Goal: Information Seeking & Learning: Learn about a topic

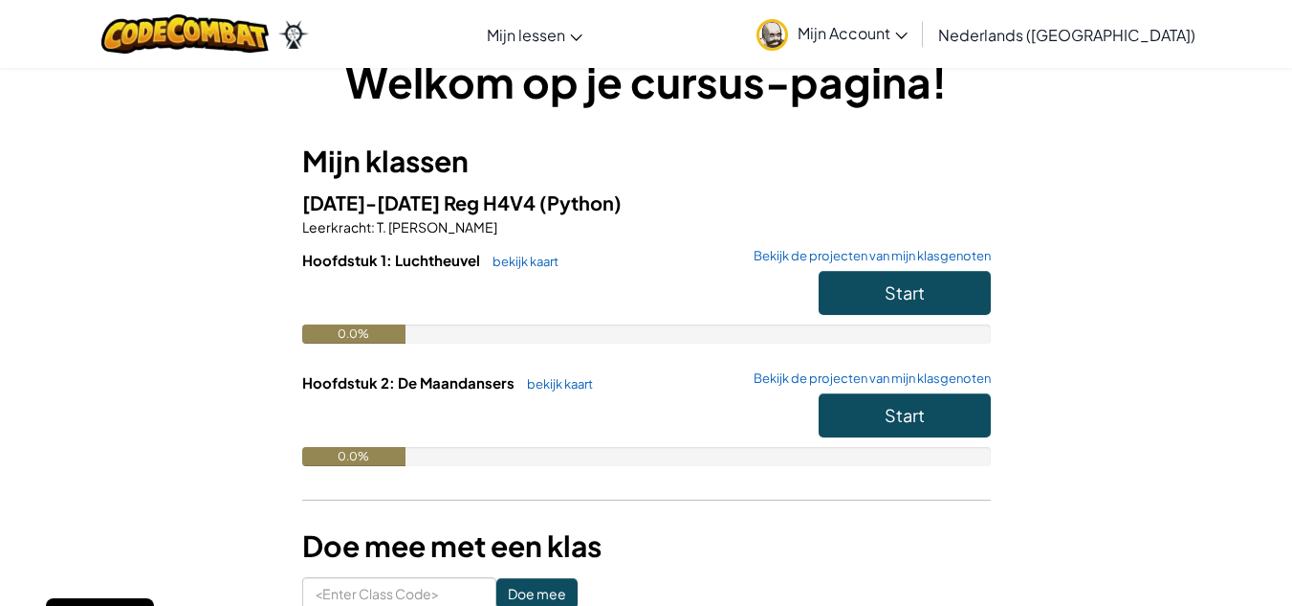
scroll to position [40, 0]
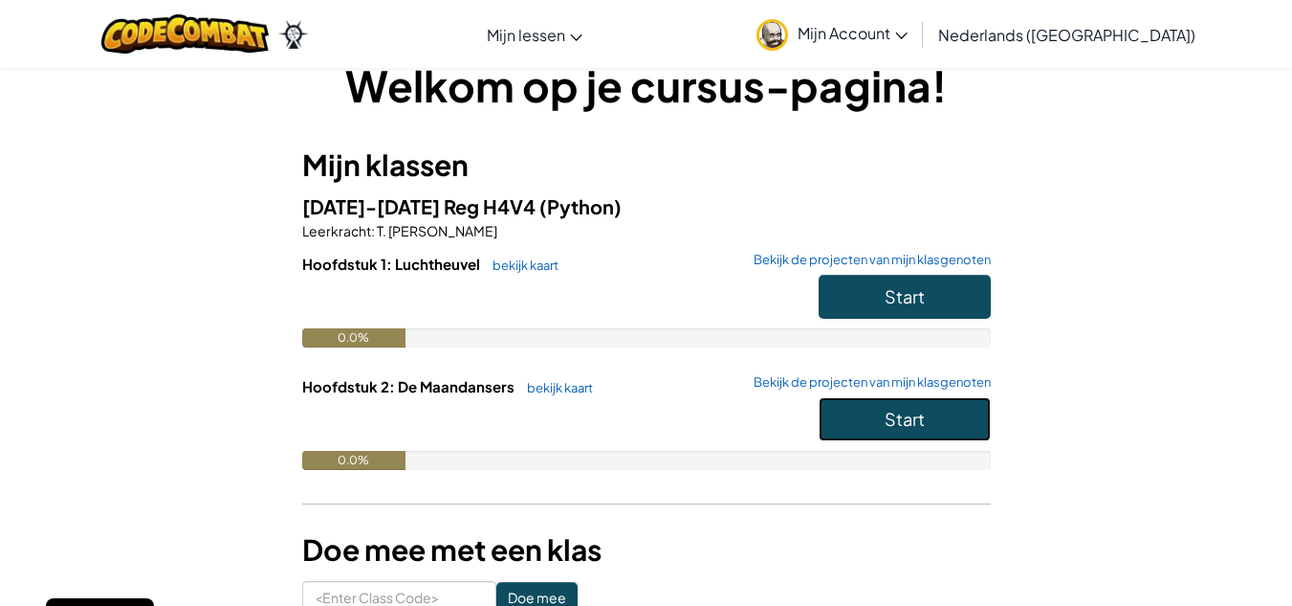
click at [874, 413] on button "Start" at bounding box center [905, 419] width 172 height 44
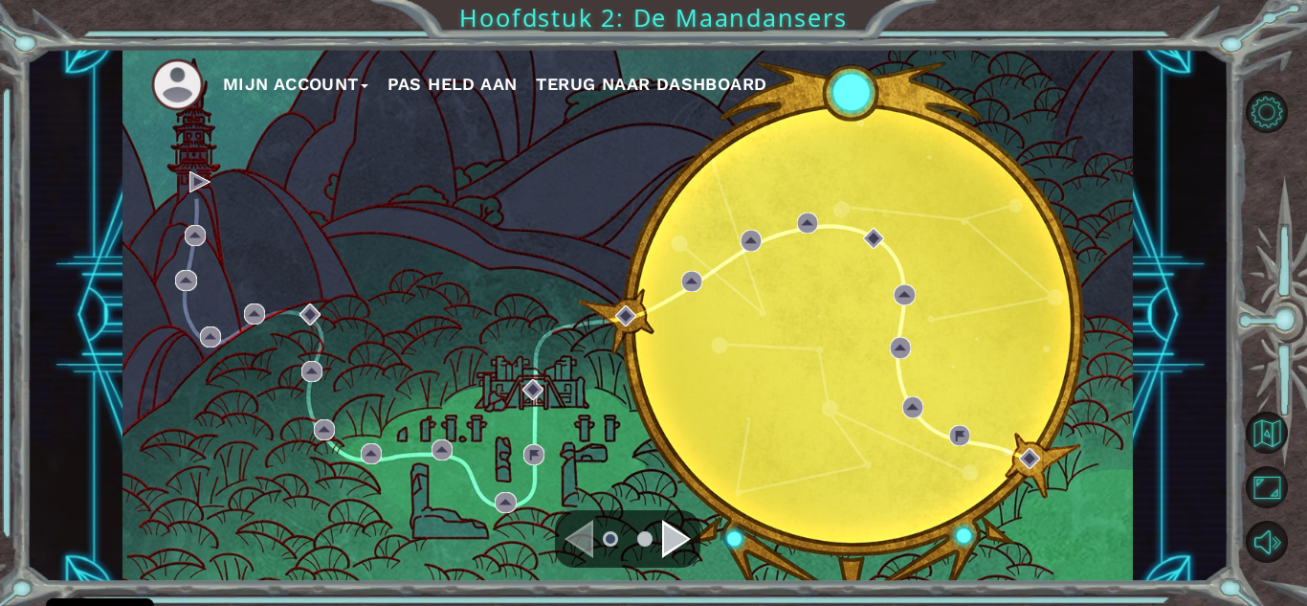
click at [664, 547] on div "Navigate to the next page" at bounding box center [676, 538] width 29 height 38
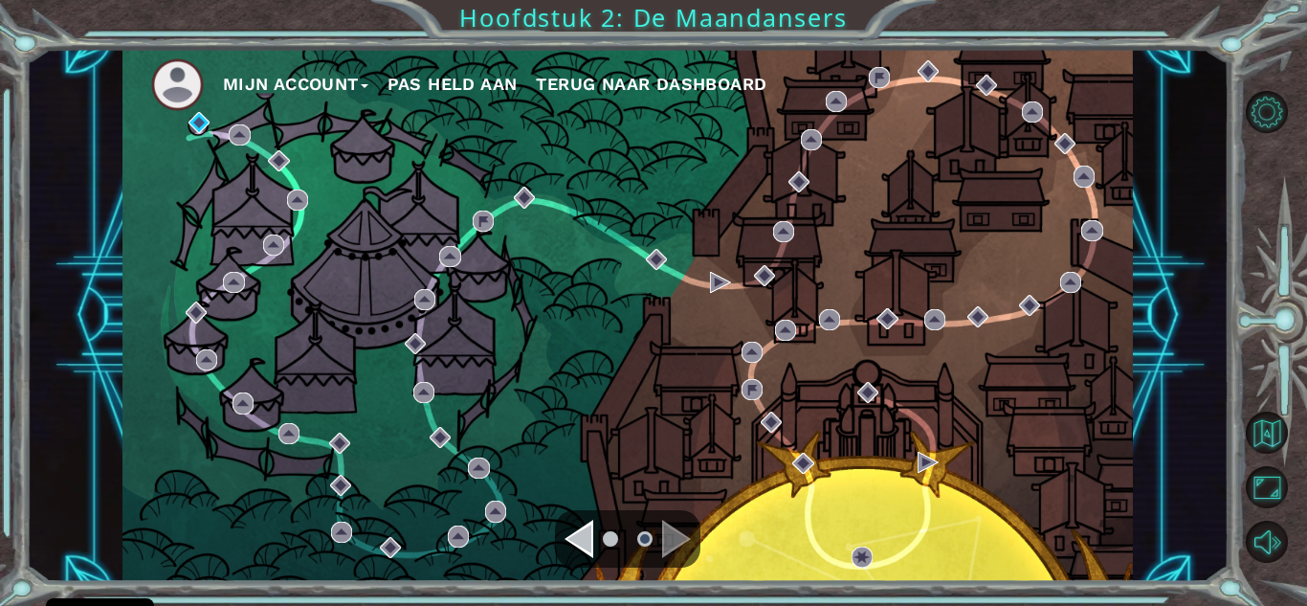
click at [584, 552] on div "Navigate to the previous page" at bounding box center [578, 538] width 29 height 38
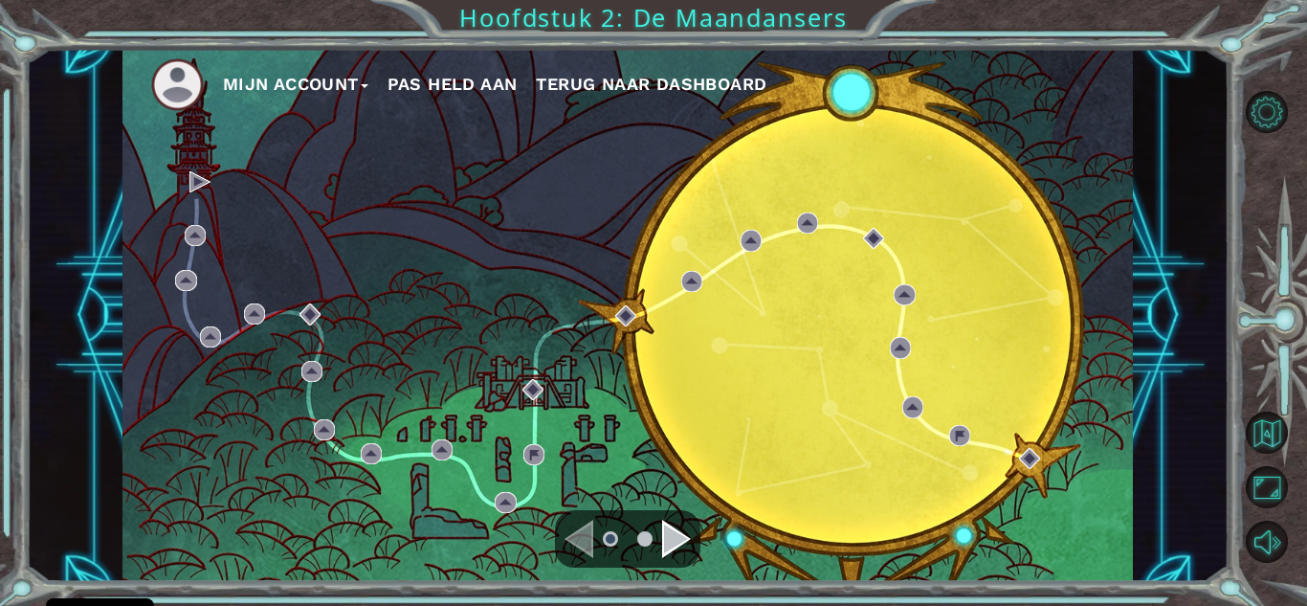
click at [681, 544] on div "Navigate to the next page" at bounding box center [676, 538] width 29 height 38
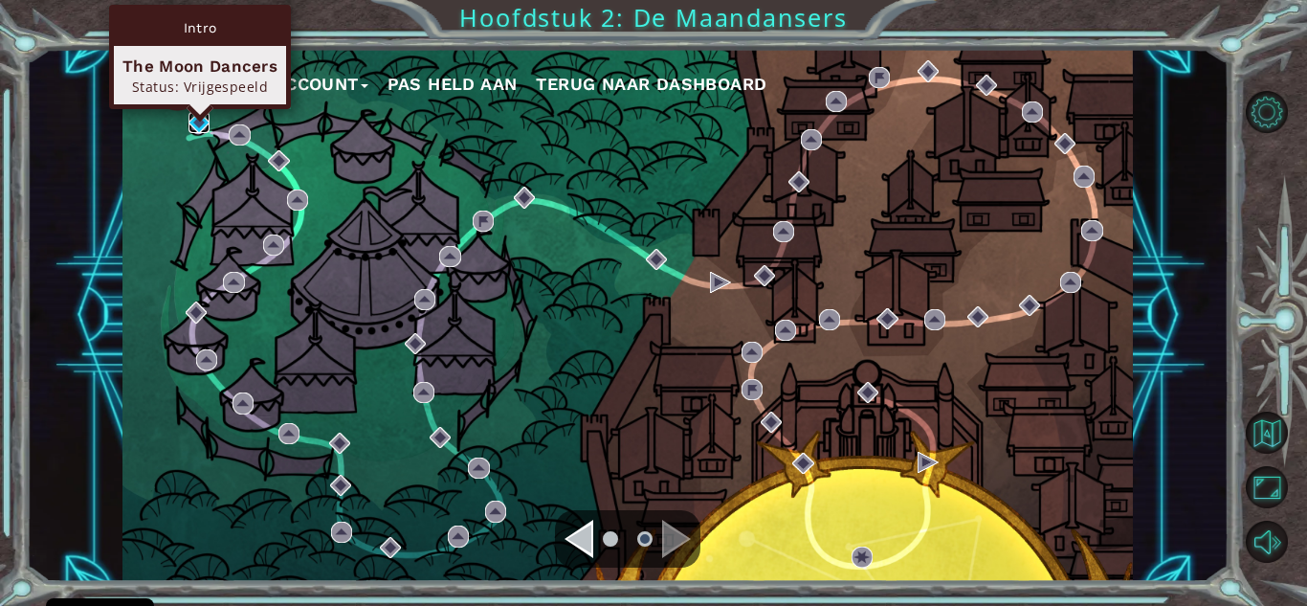
click at [194, 125] on img at bounding box center [198, 122] width 21 height 21
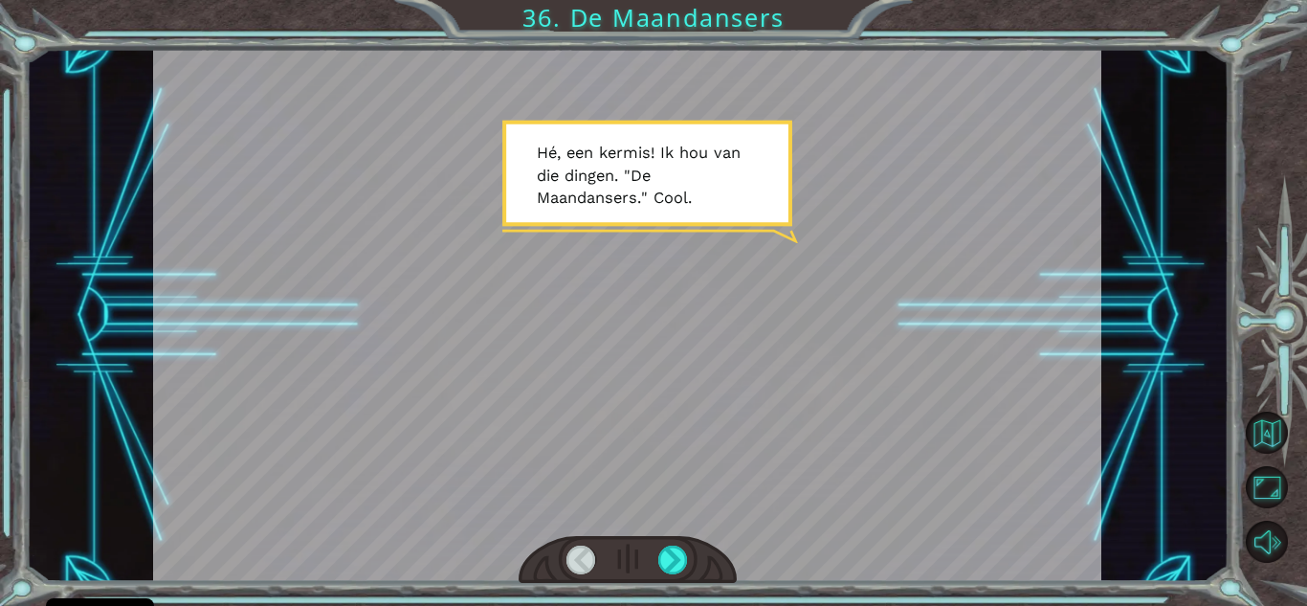
click at [690, 239] on div at bounding box center [627, 315] width 948 height 533
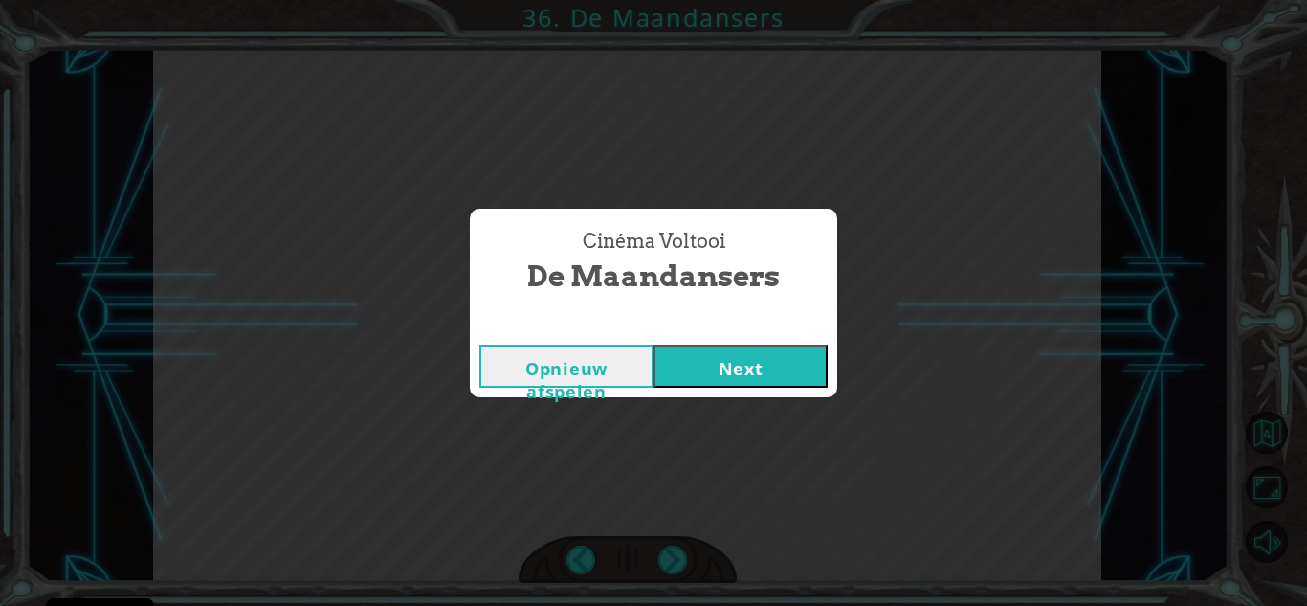
click at [703, 350] on button "Next" at bounding box center [740, 365] width 174 height 43
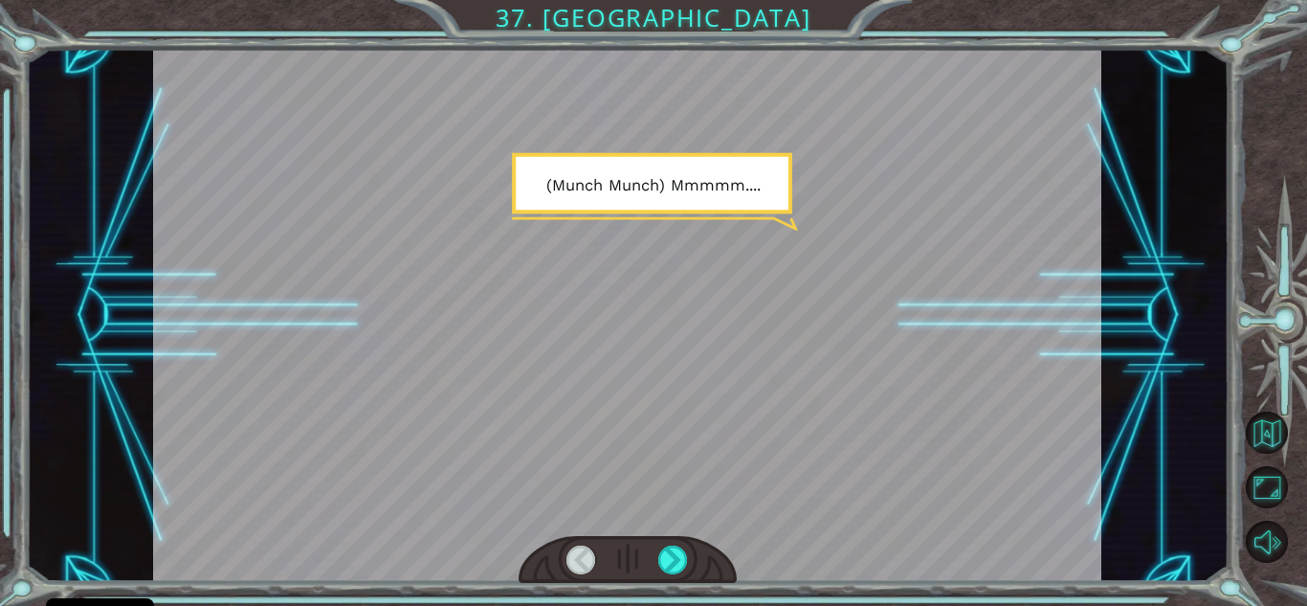
click at [712, 374] on div at bounding box center [627, 315] width 948 height 533
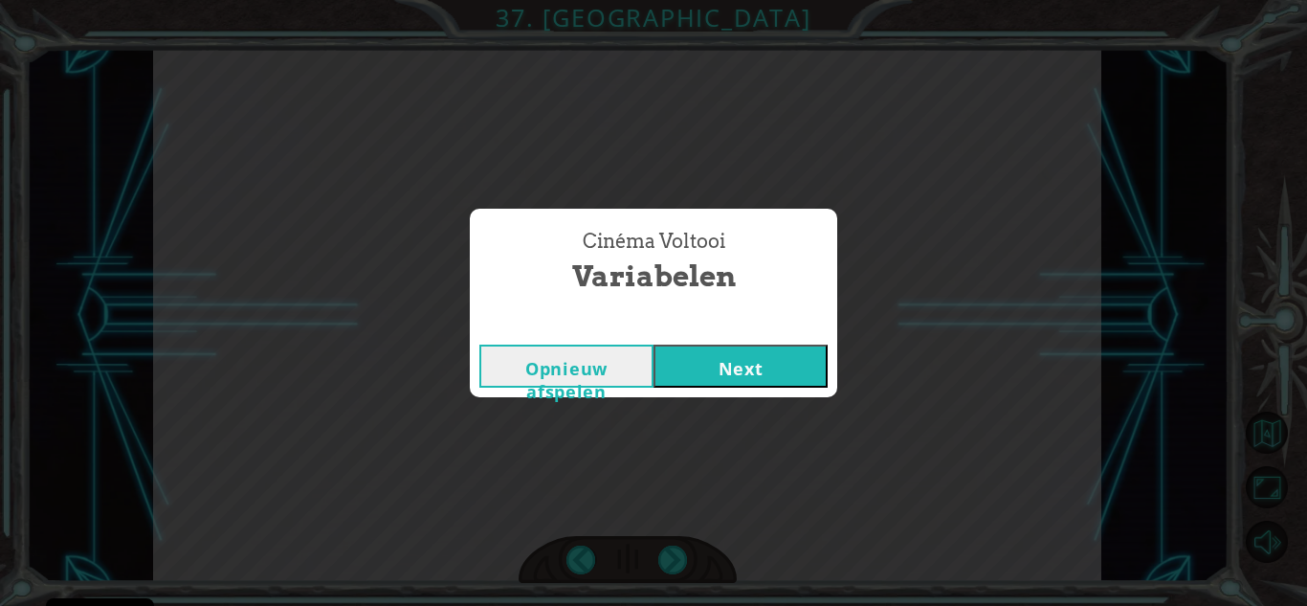
click at [710, 363] on button "Next" at bounding box center [740, 365] width 174 height 43
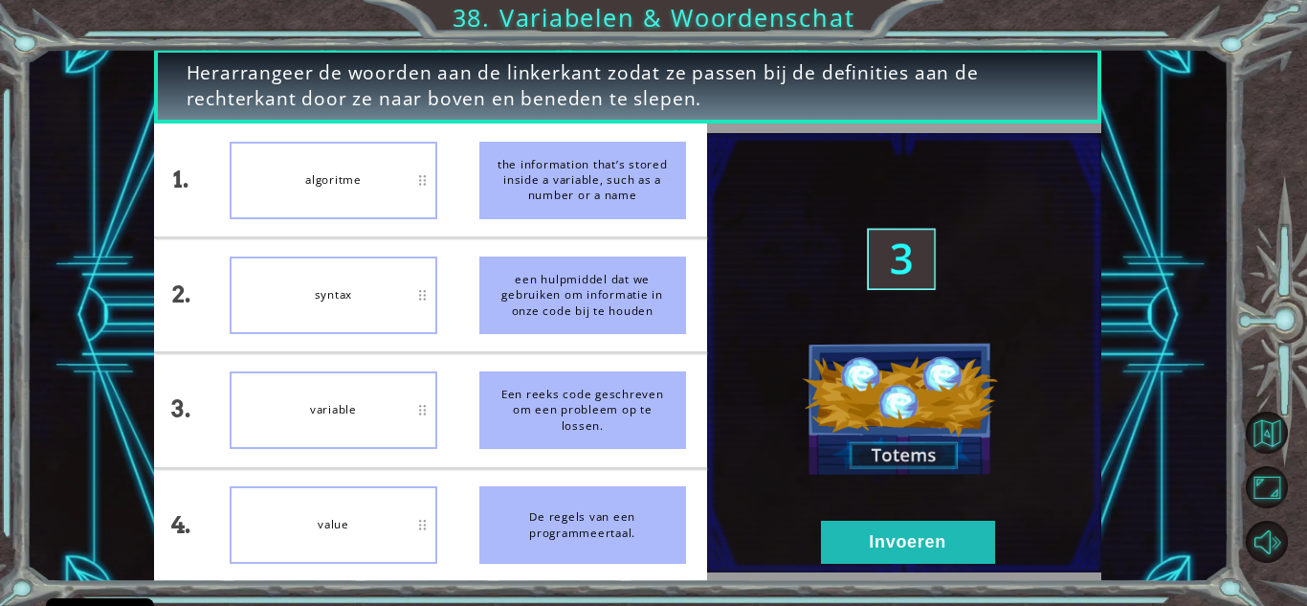
drag, startPoint x: 574, startPoint y: 199, endPoint x: 413, endPoint y: 200, distance: 160.7
click at [413, 200] on div "1. 2. 3. 4. algoritme syntax variable value the information that’s stored insid…" at bounding box center [430, 352] width 553 height 458
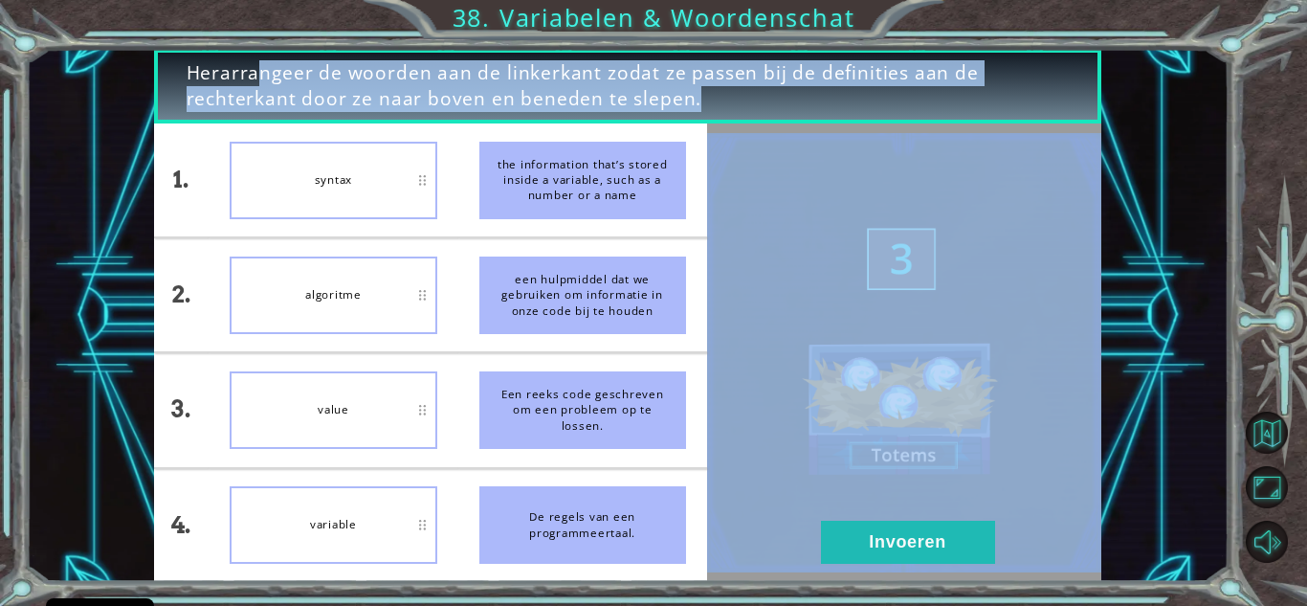
drag, startPoint x: 189, startPoint y: 68, endPoint x: 655, endPoint y: 579, distance: 691.3
click at [655, 579] on div "Herarrangeer de woorden aan de linkerkant zodat ze passen bij de definities aan…" at bounding box center [627, 315] width 947 height 533
click at [575, 65] on span "Herarrangeer de woorden aan de linkerkant zodat ze passen bij de definities aan…" at bounding box center [628, 86] width 882 height 53
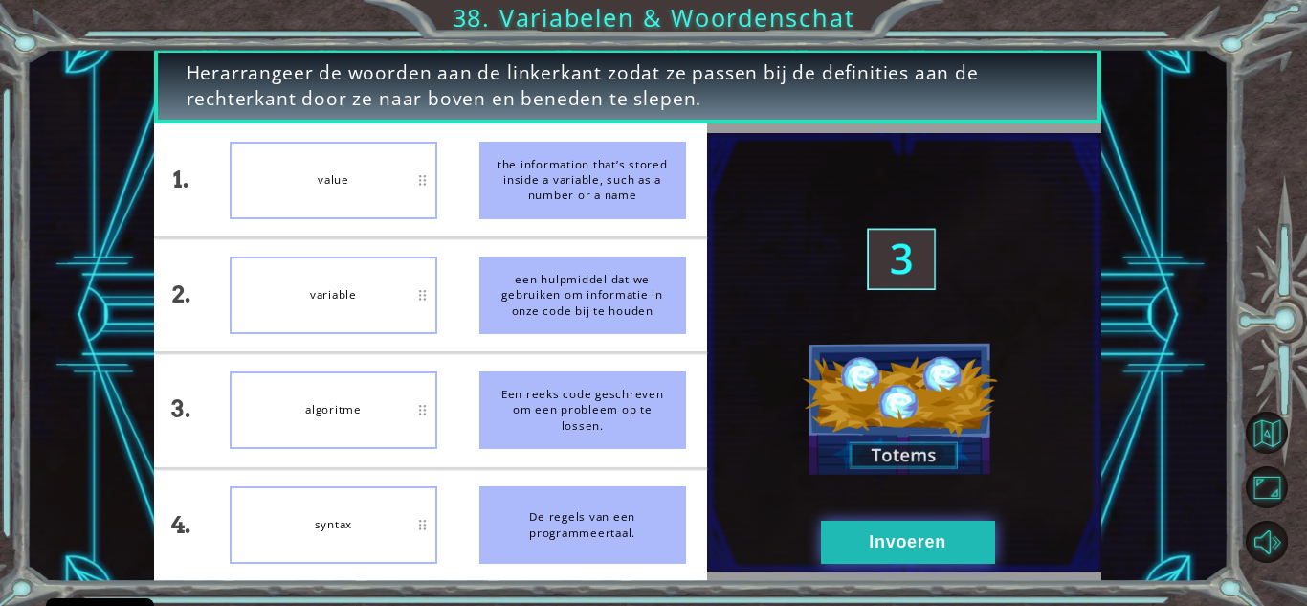
click at [877, 528] on button "Invoeren" at bounding box center [908, 541] width 174 height 43
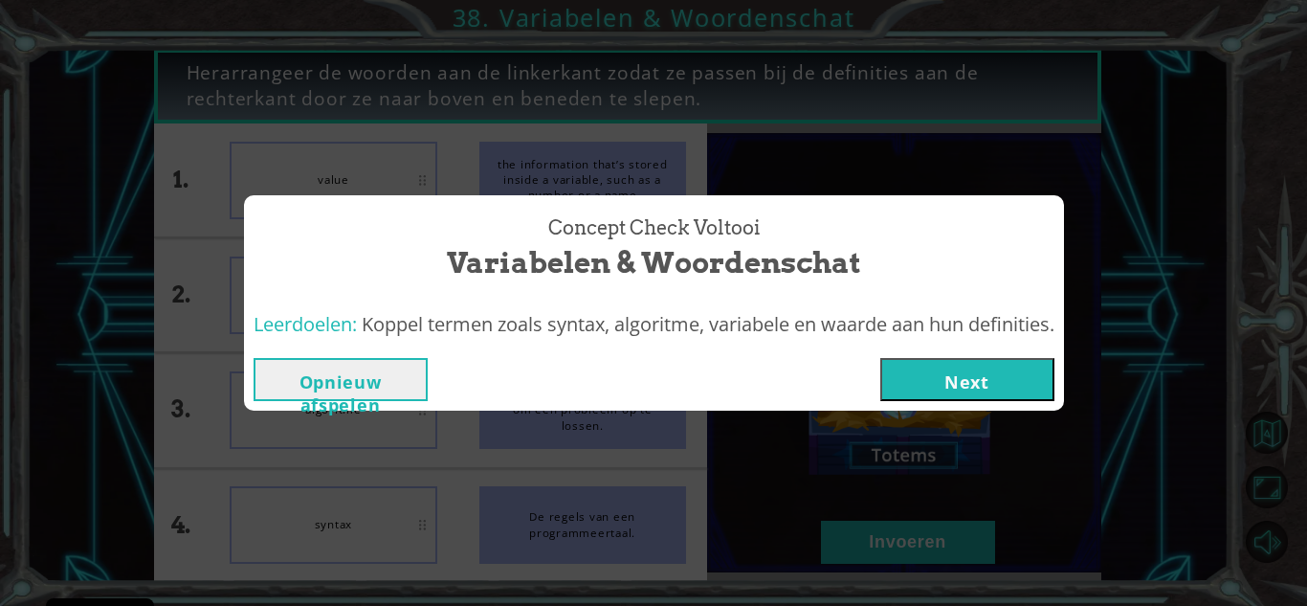
click at [914, 378] on button "Next" at bounding box center [967, 379] width 174 height 43
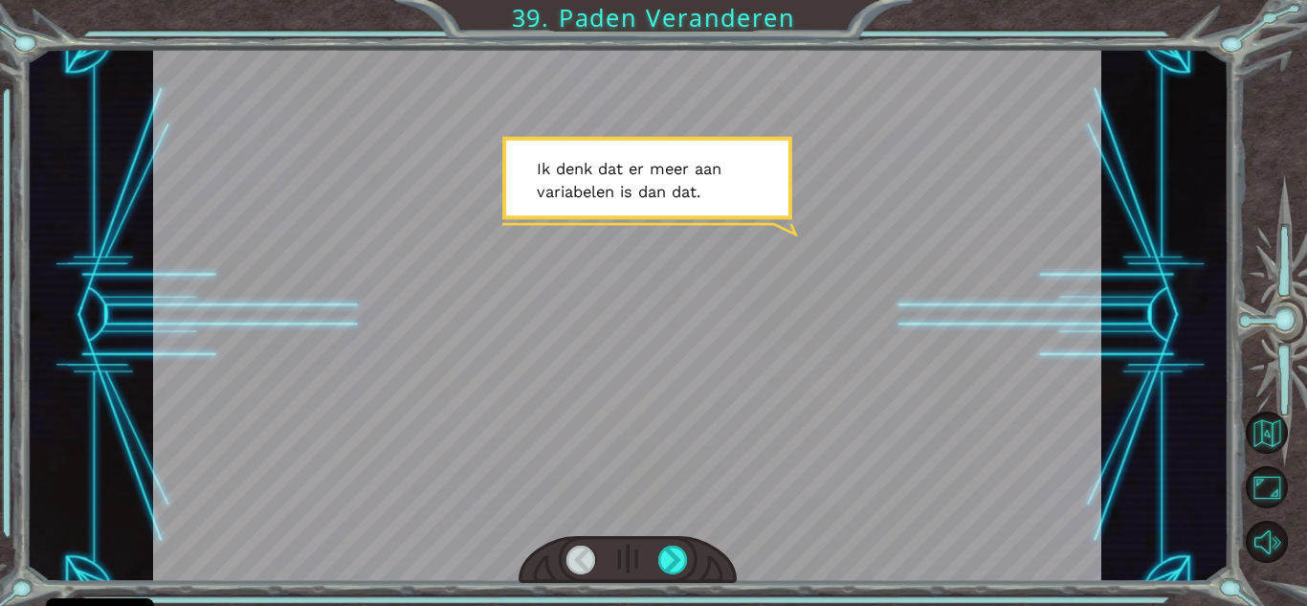
click at [854, 284] on div at bounding box center [627, 315] width 948 height 533
click at [578, 545] on div at bounding box center [581, 559] width 30 height 29
click at [578, 556] on div at bounding box center [581, 559] width 30 height 29
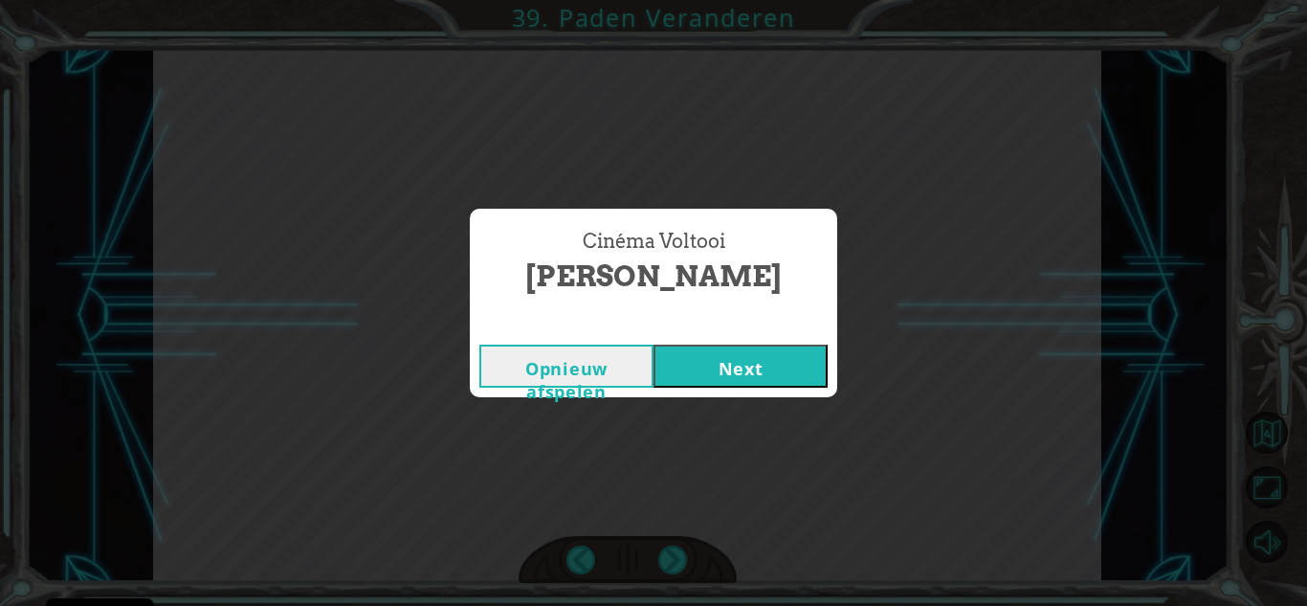
click at [715, 353] on button "Next" at bounding box center [740, 365] width 174 height 43
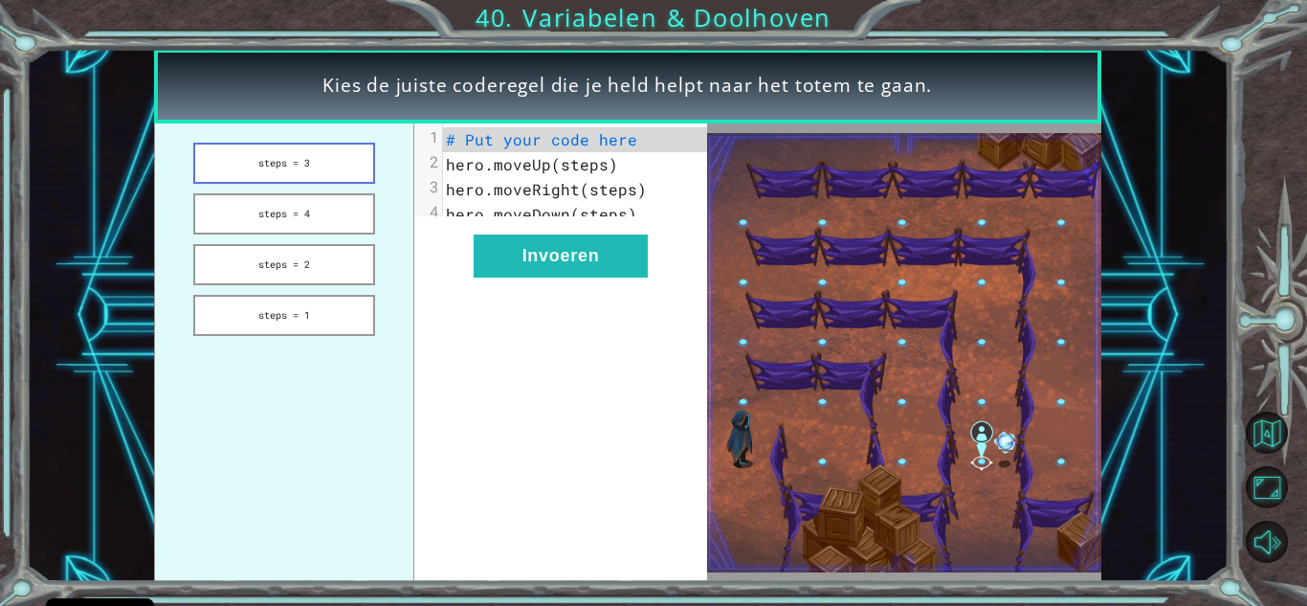
click at [316, 157] on button "steps = 3" at bounding box center [283, 163] width 181 height 41
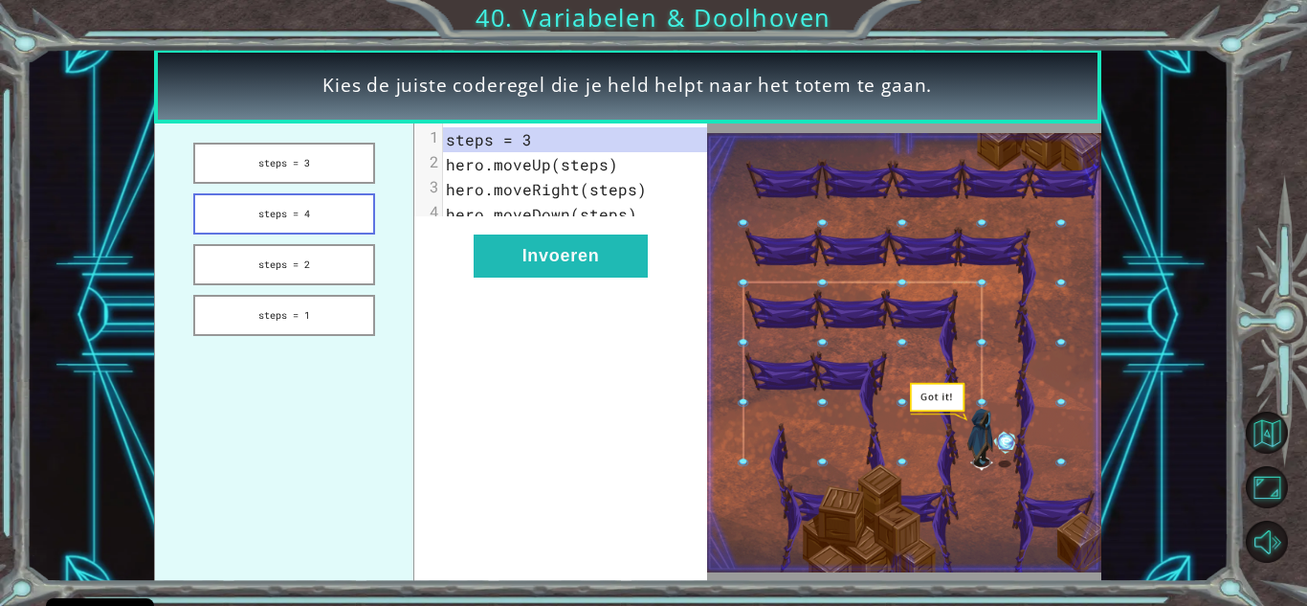
click at [280, 211] on button "steps = 4" at bounding box center [283, 213] width 181 height 41
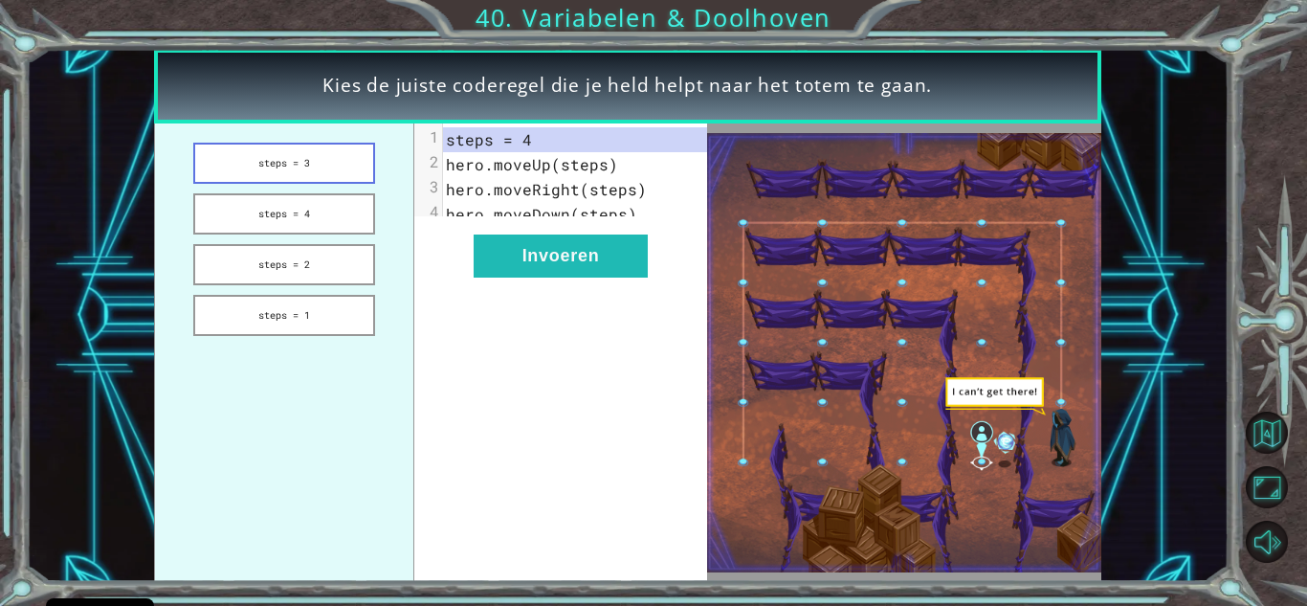
click at [277, 173] on button "steps = 3" at bounding box center [283, 163] width 181 height 41
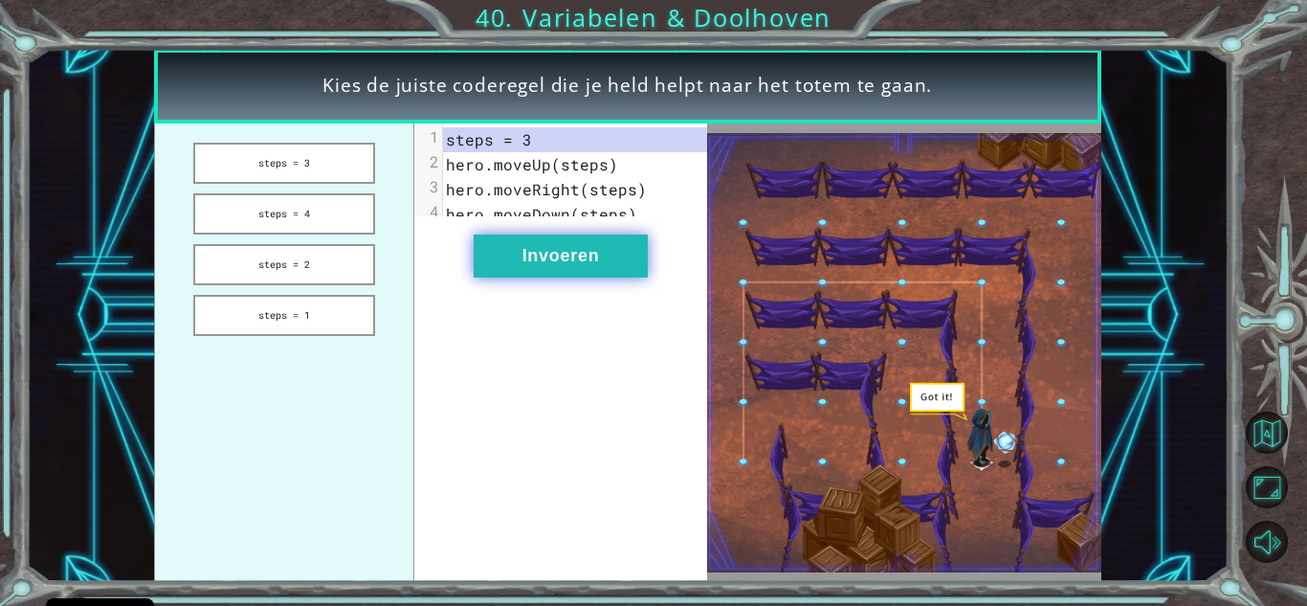
click at [535, 277] on button "Invoeren" at bounding box center [560, 255] width 174 height 43
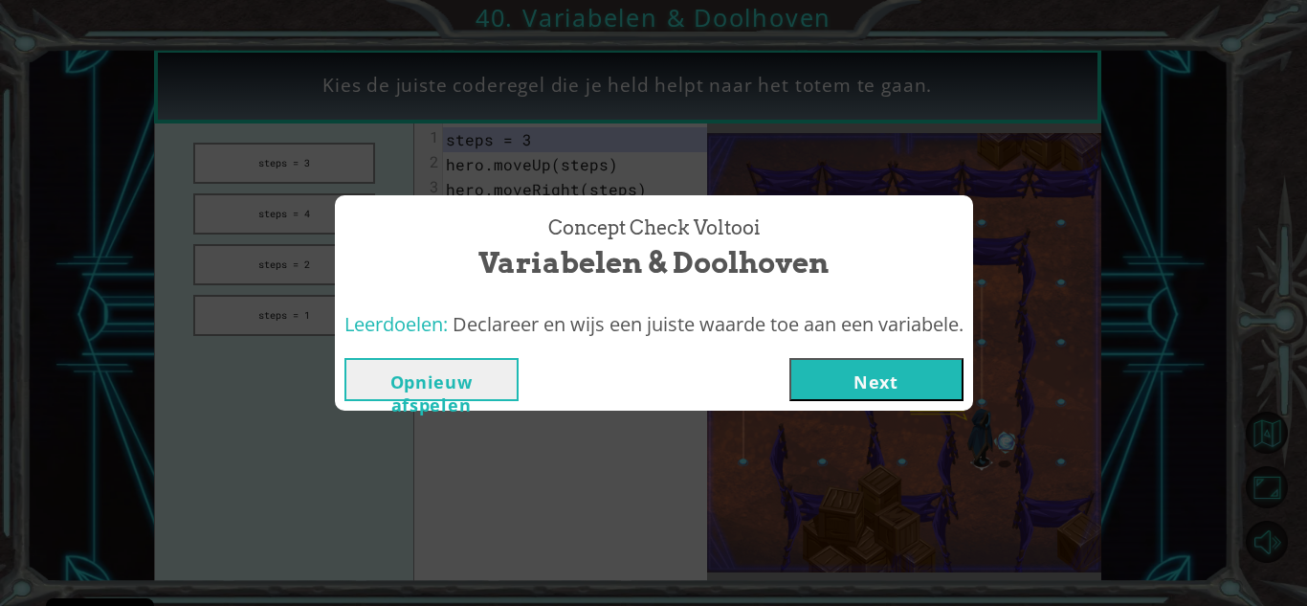
click at [914, 387] on button "Next" at bounding box center [876, 379] width 174 height 43
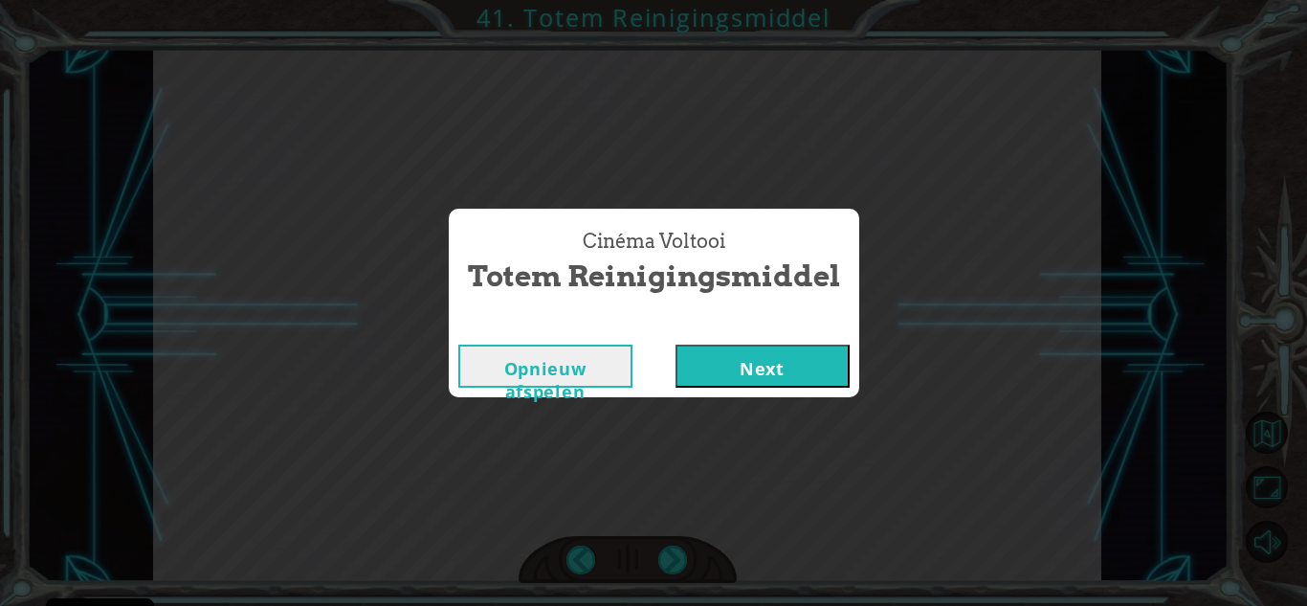
click at [785, 368] on button "Next" at bounding box center [762, 365] width 174 height 43
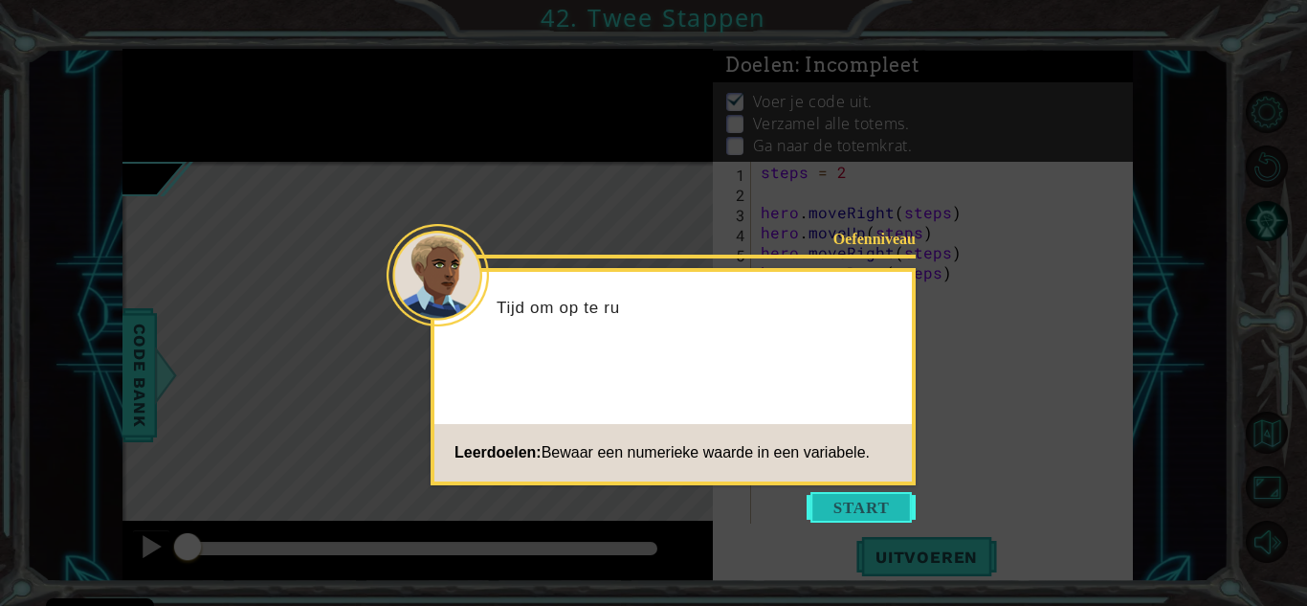
click at [882, 504] on button "Start" at bounding box center [860, 507] width 109 height 31
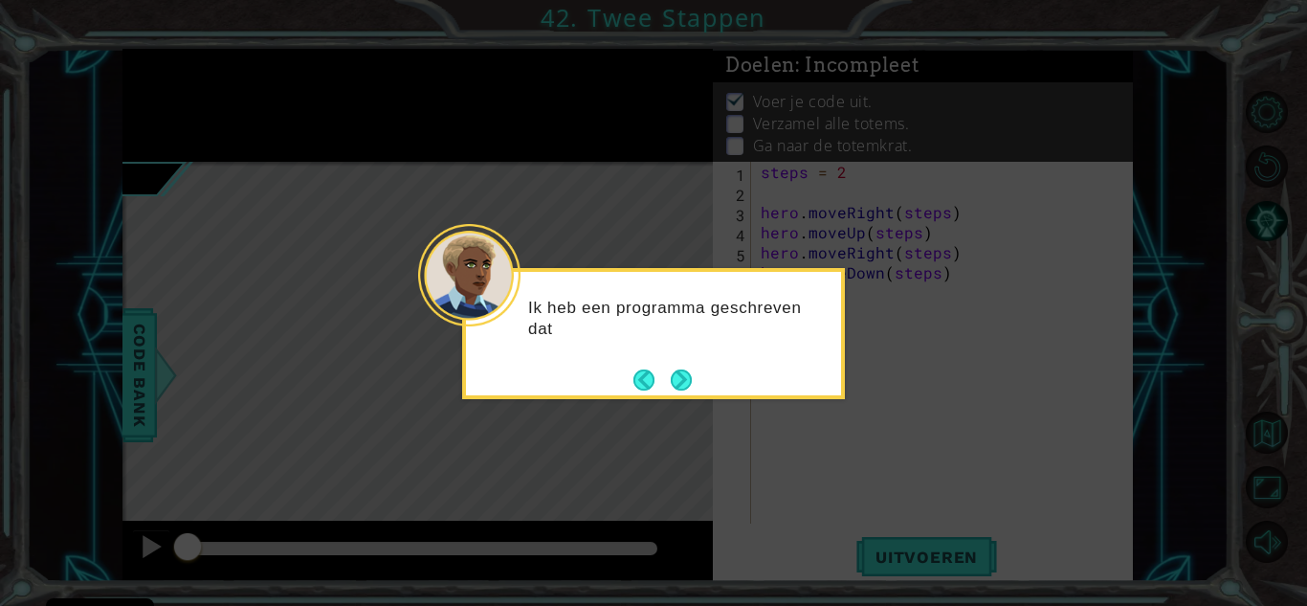
click at [855, 473] on icon at bounding box center [653, 303] width 1307 height 606
click at [685, 379] on button "Next" at bounding box center [681, 379] width 21 height 21
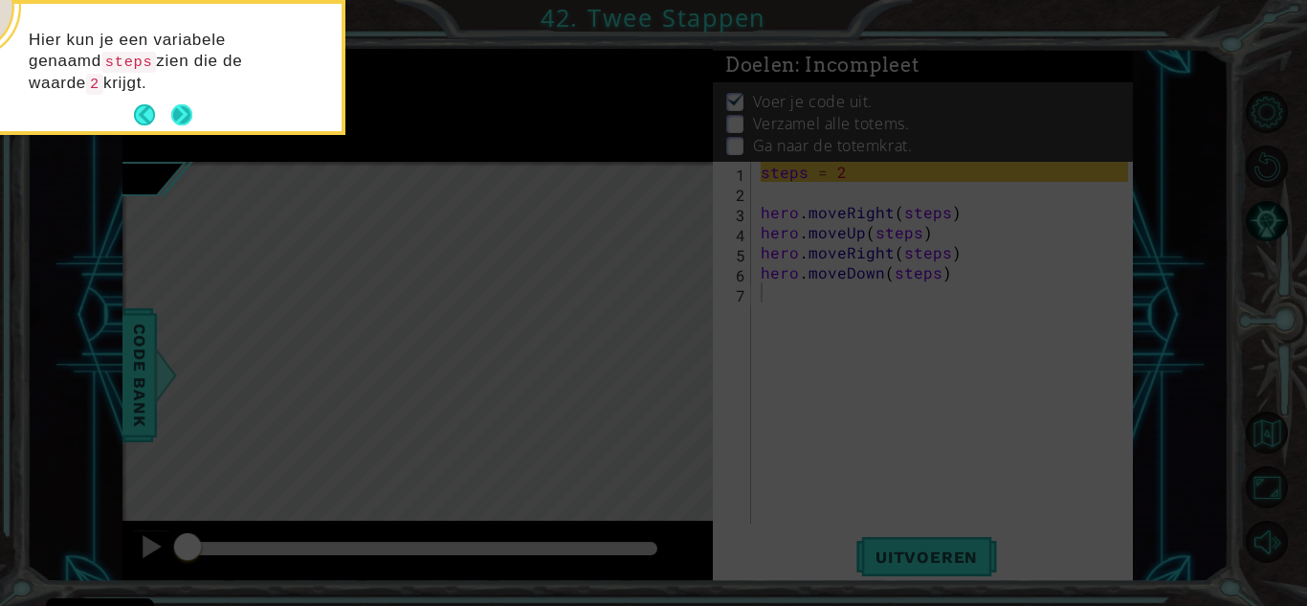
click at [177, 112] on button "Next" at bounding box center [181, 114] width 21 height 21
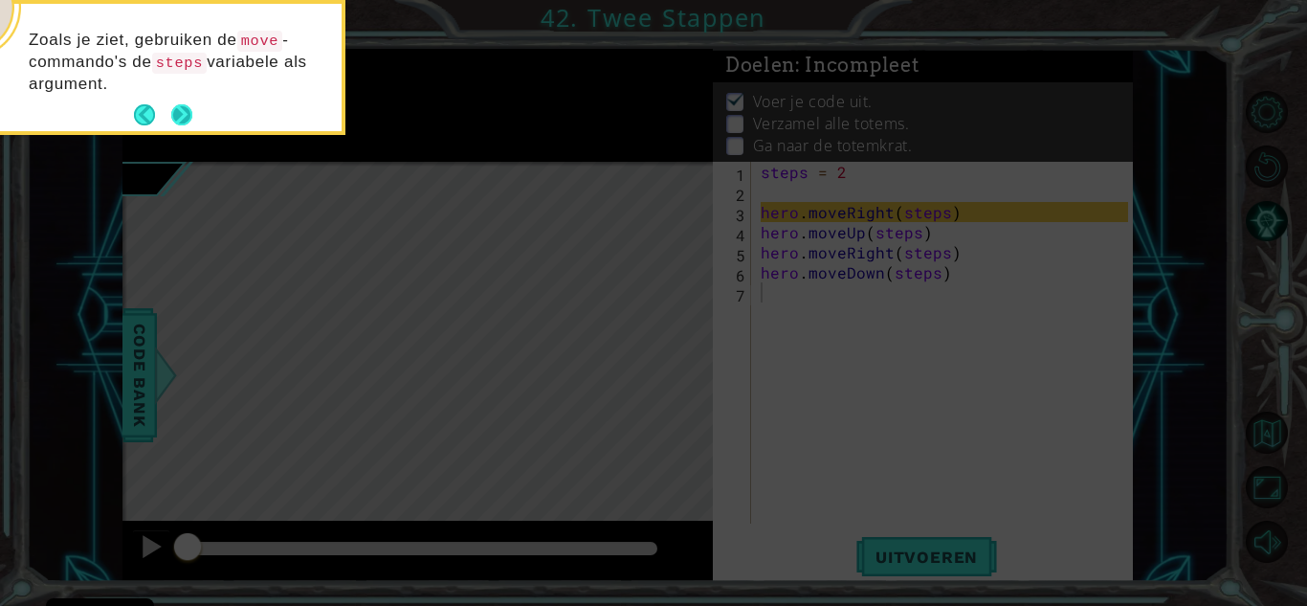
click at [179, 118] on button "Next" at bounding box center [181, 114] width 21 height 21
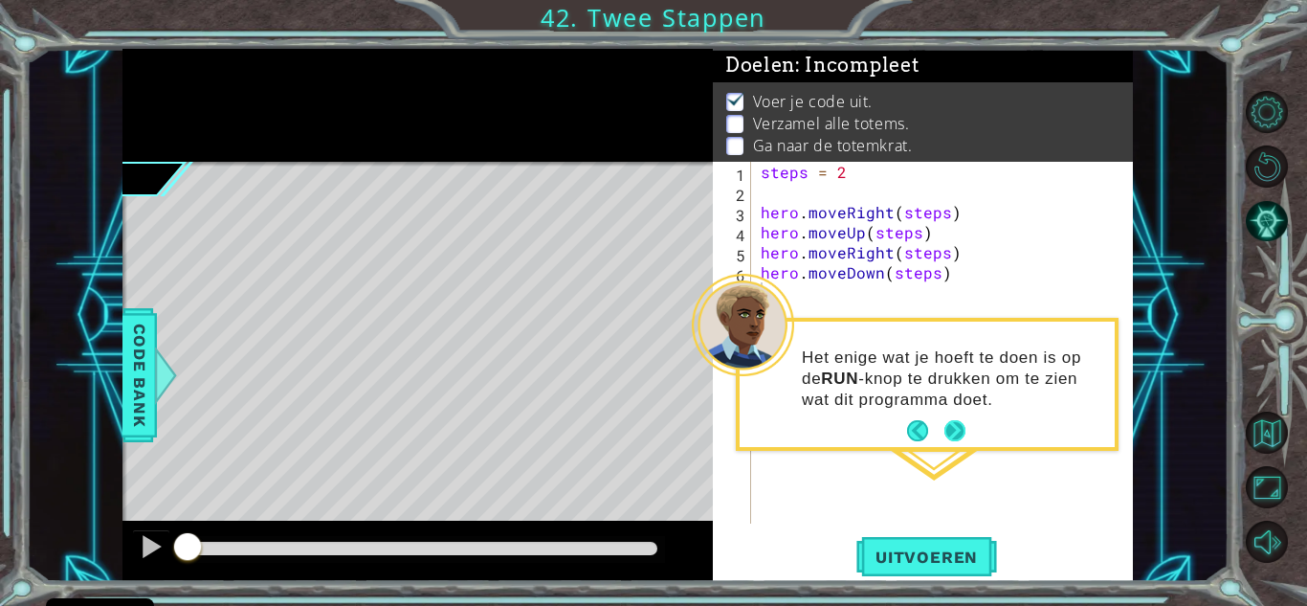
click at [953, 422] on button "Next" at bounding box center [954, 430] width 21 height 21
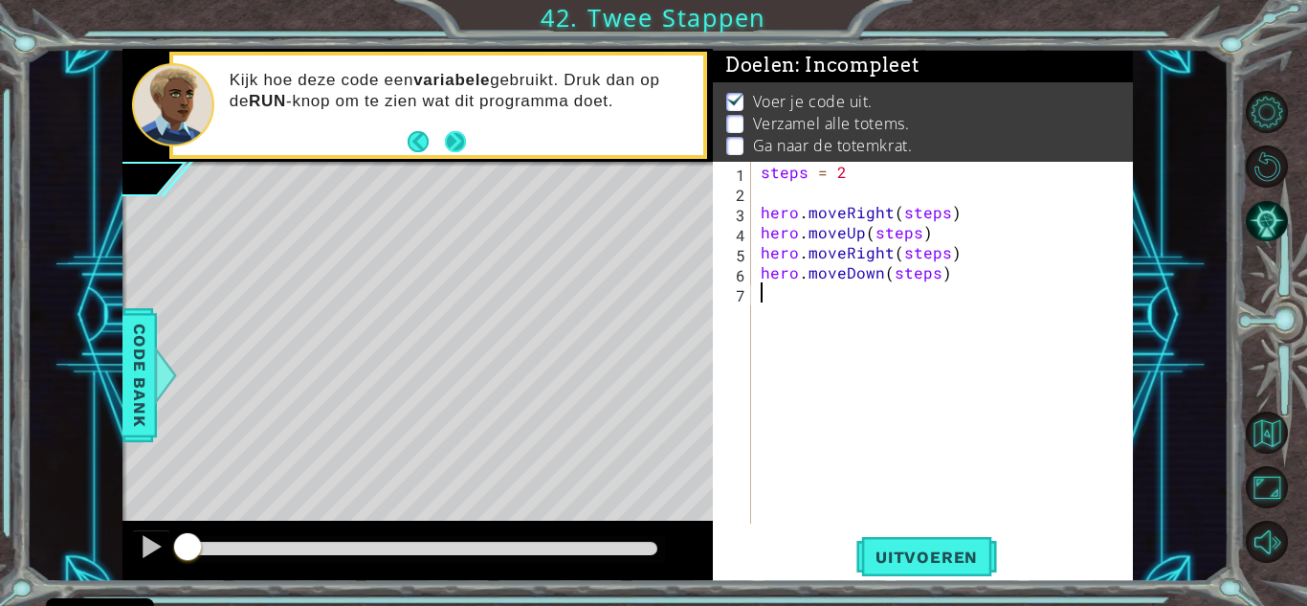
click at [454, 140] on button "Next" at bounding box center [455, 141] width 21 height 21
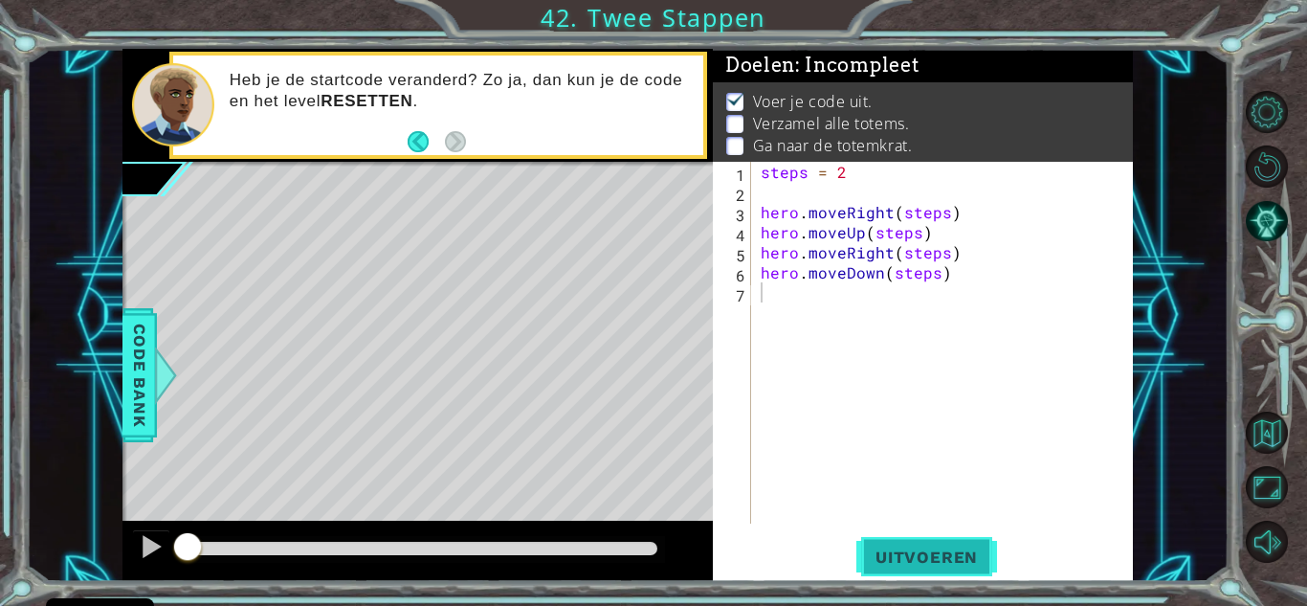
click at [899, 547] on span "Uitvoeren" at bounding box center [926, 556] width 141 height 19
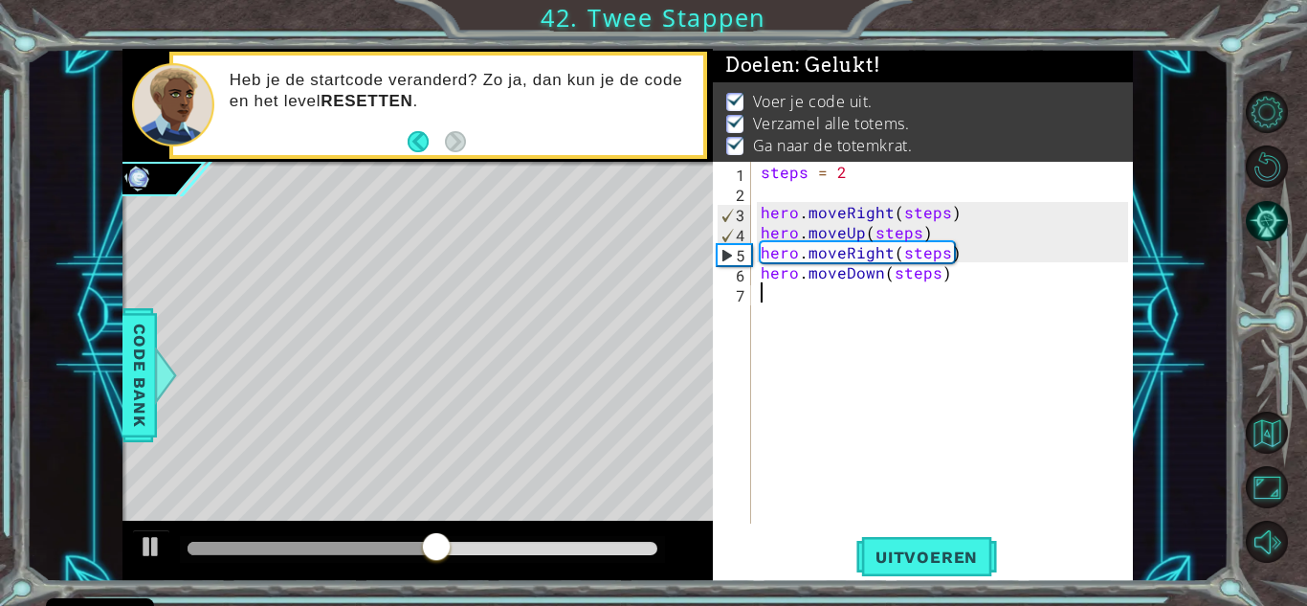
click at [943, 462] on div "steps = 2 hero . moveRight ( steps ) hero . moveUp ( steps ) hero . moveRight (…" at bounding box center [947, 363] width 381 height 402
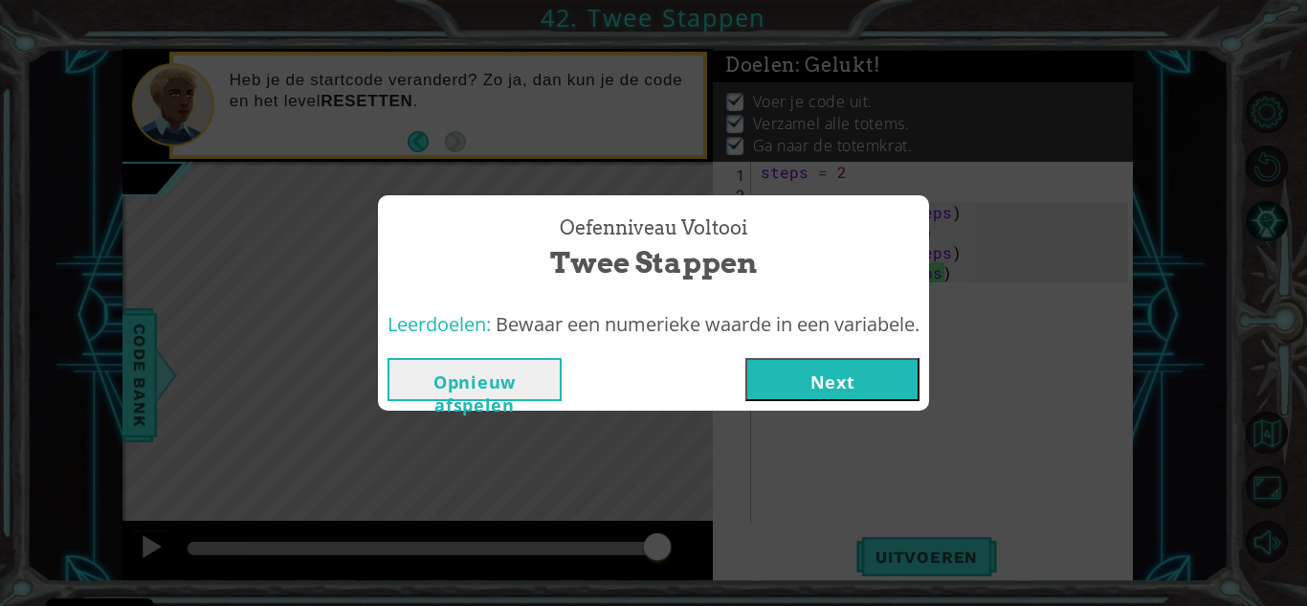
click at [811, 365] on button "Next" at bounding box center [832, 379] width 174 height 43
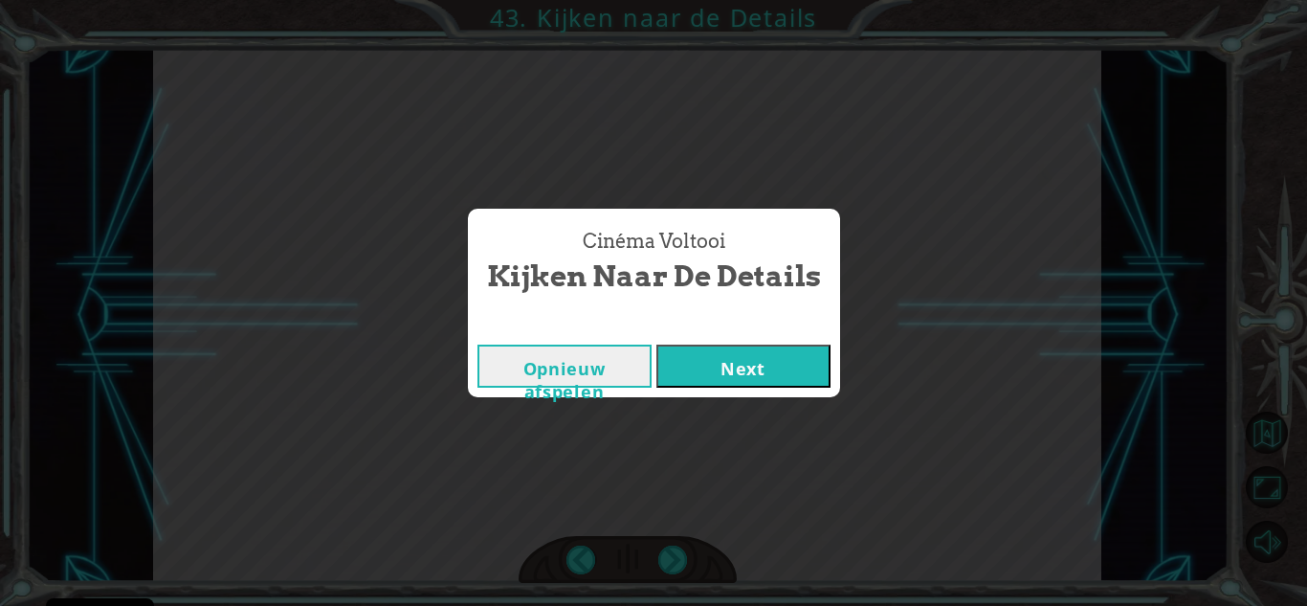
click at [777, 380] on button "Next" at bounding box center [743, 365] width 174 height 43
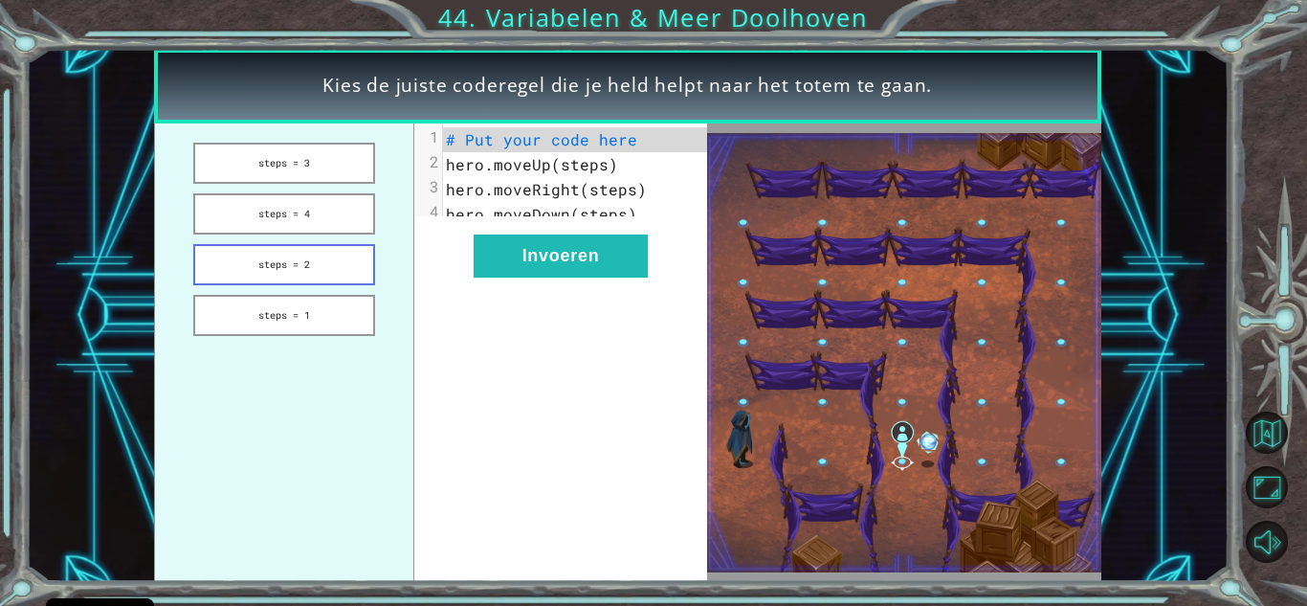
click at [331, 272] on button "steps = 2" at bounding box center [283, 264] width 181 height 41
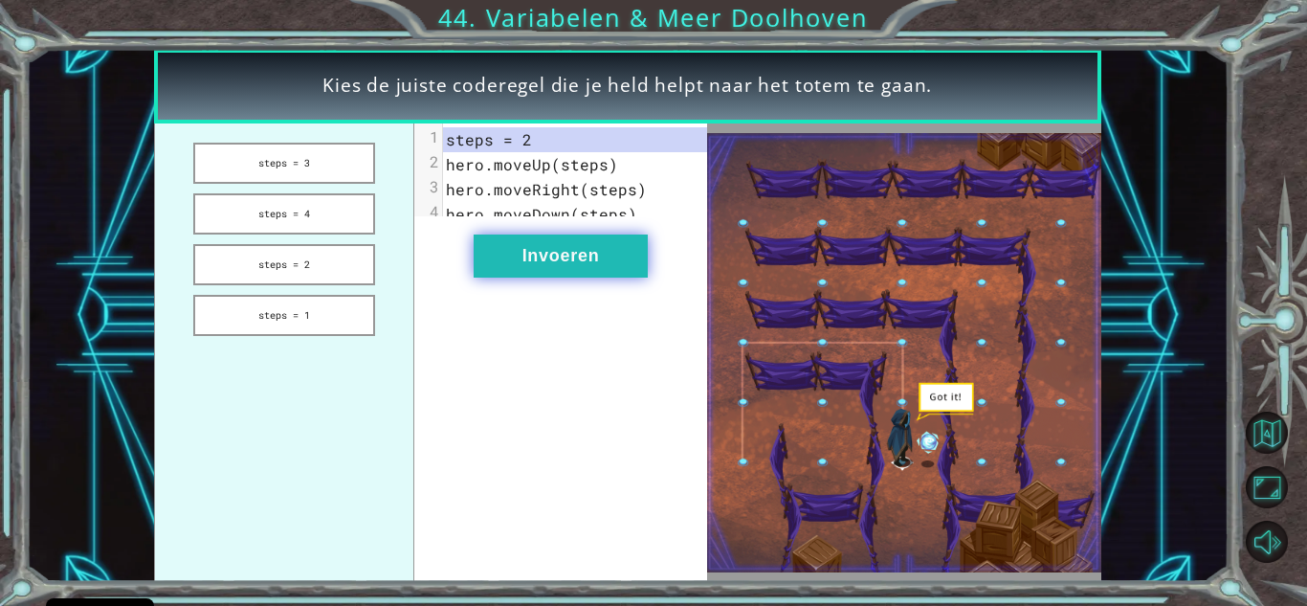
click at [478, 274] on button "Invoeren" at bounding box center [560, 255] width 174 height 43
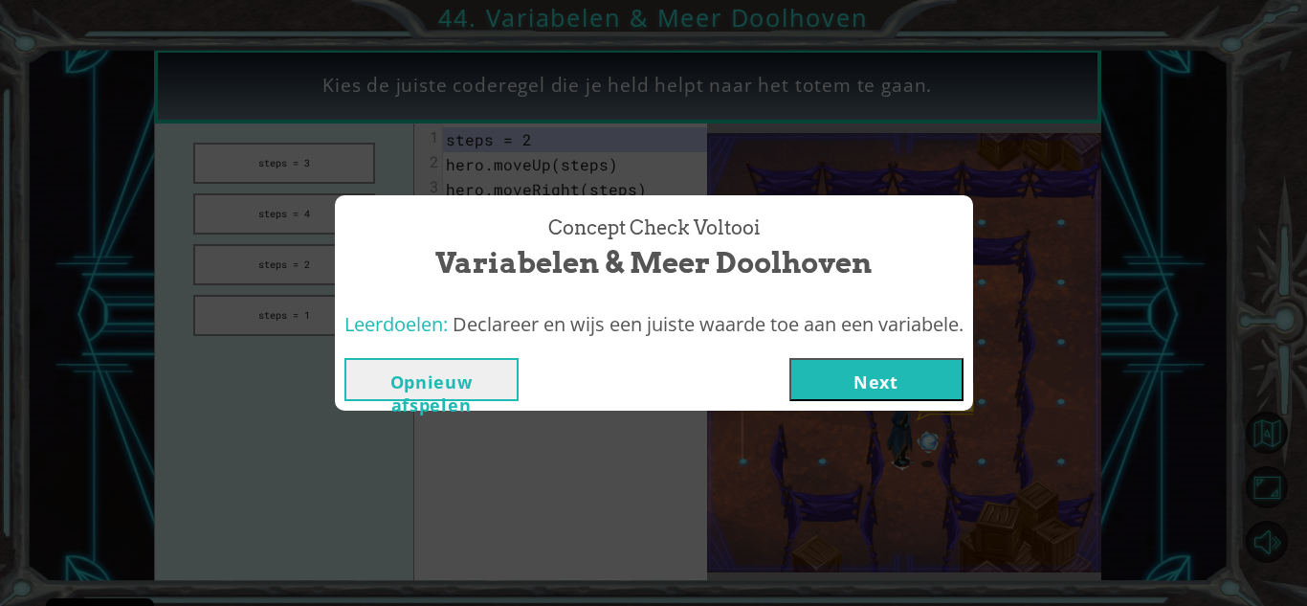
click at [920, 376] on button "Next" at bounding box center [876, 379] width 174 height 43
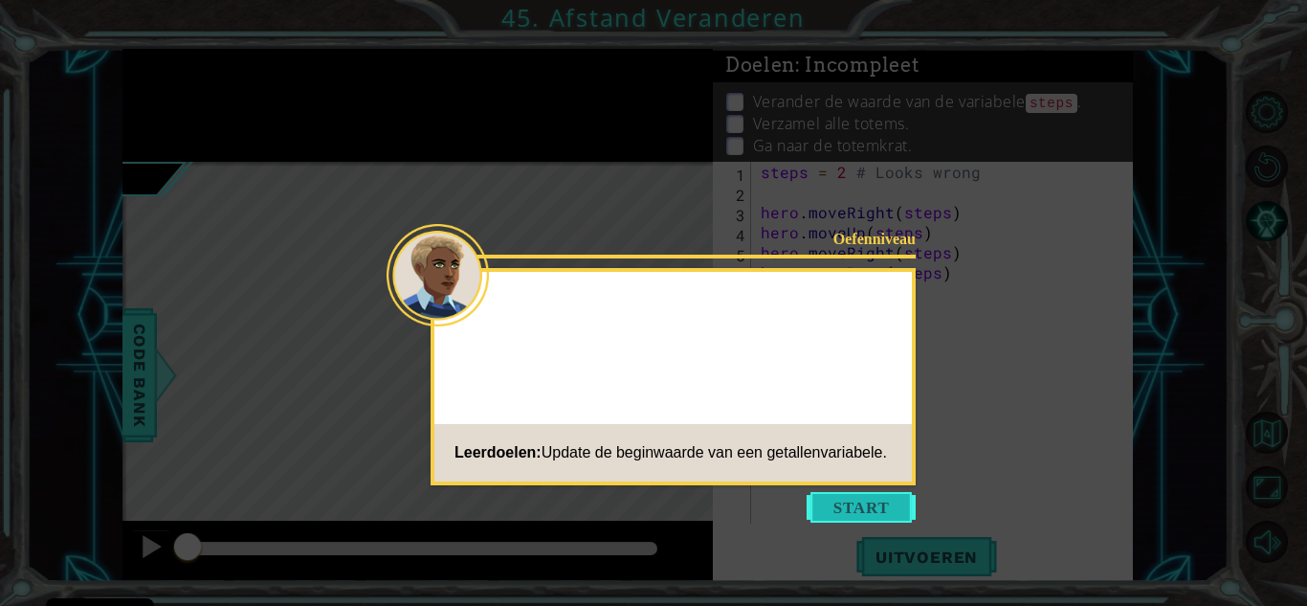
click at [846, 514] on button "Start" at bounding box center [860, 507] width 109 height 31
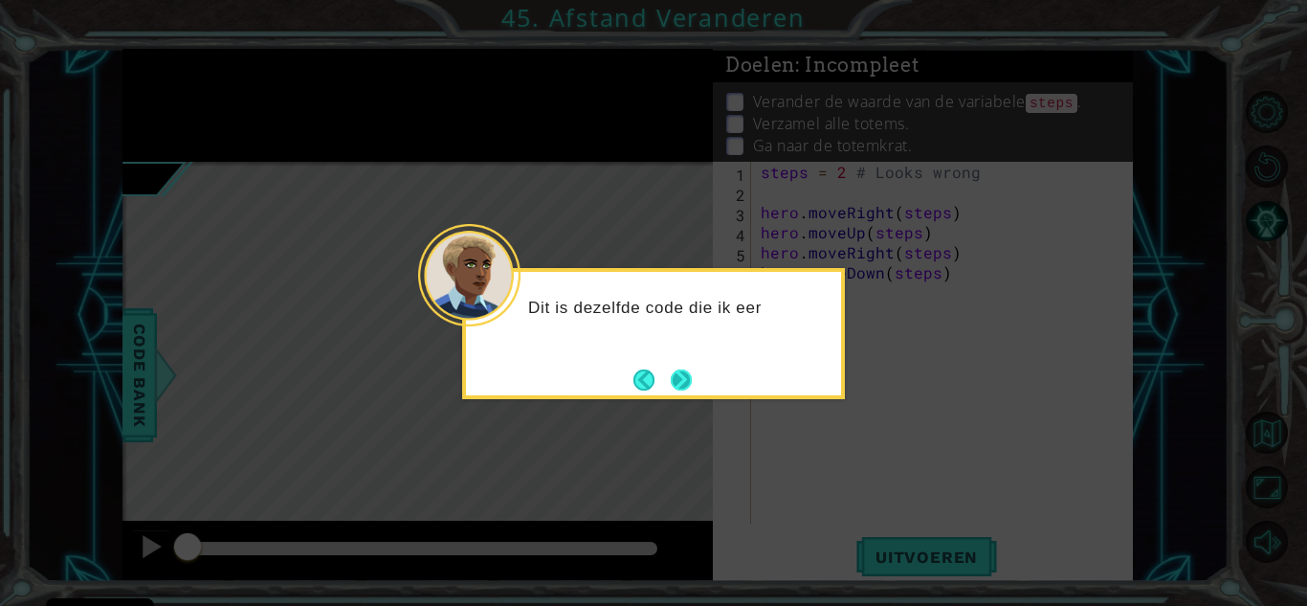
click at [684, 384] on button "Next" at bounding box center [681, 379] width 21 height 21
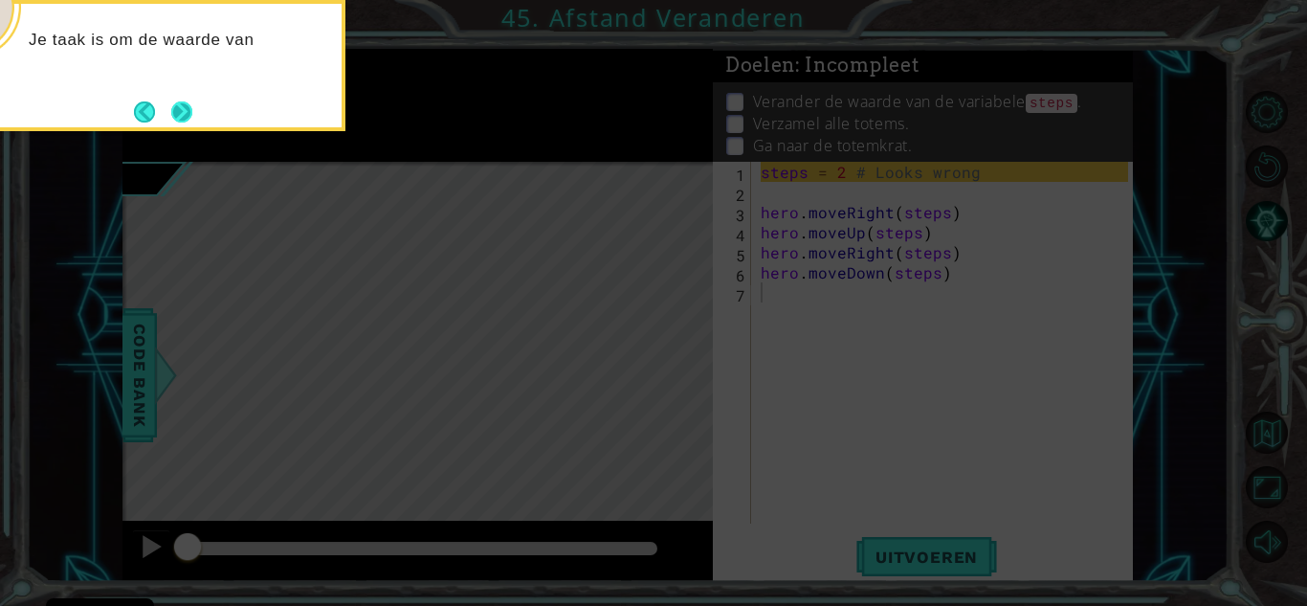
click at [184, 116] on button "Next" at bounding box center [181, 111] width 21 height 21
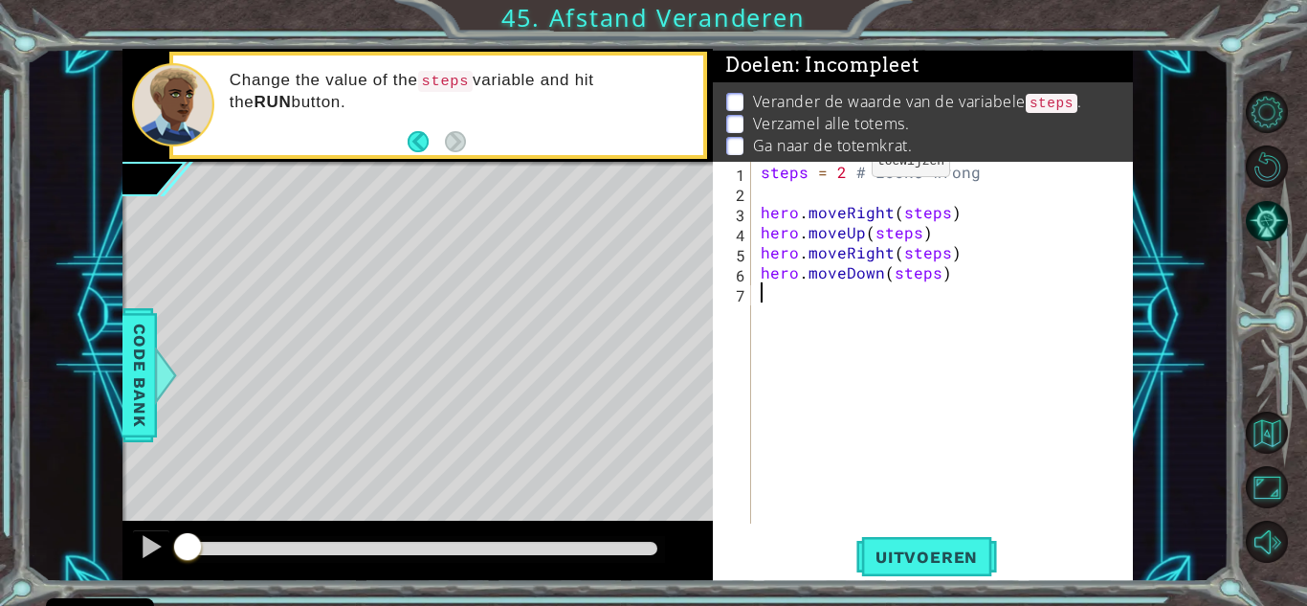
click at [839, 167] on div "steps = 2 # Looks wrong hero . moveRight ( steps ) hero . moveUp ( steps ) hero…" at bounding box center [947, 363] width 381 height 402
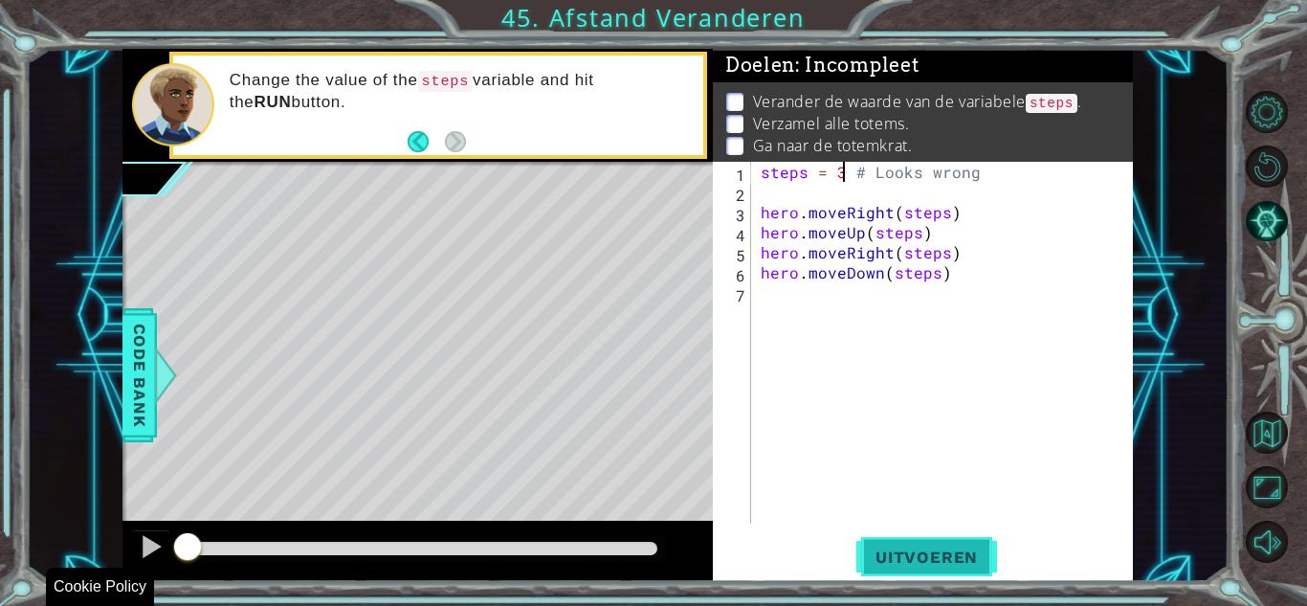
type textarea "steps = 3 # Looks wrong"
click at [949, 551] on span "Uitvoeren" at bounding box center [926, 556] width 141 height 19
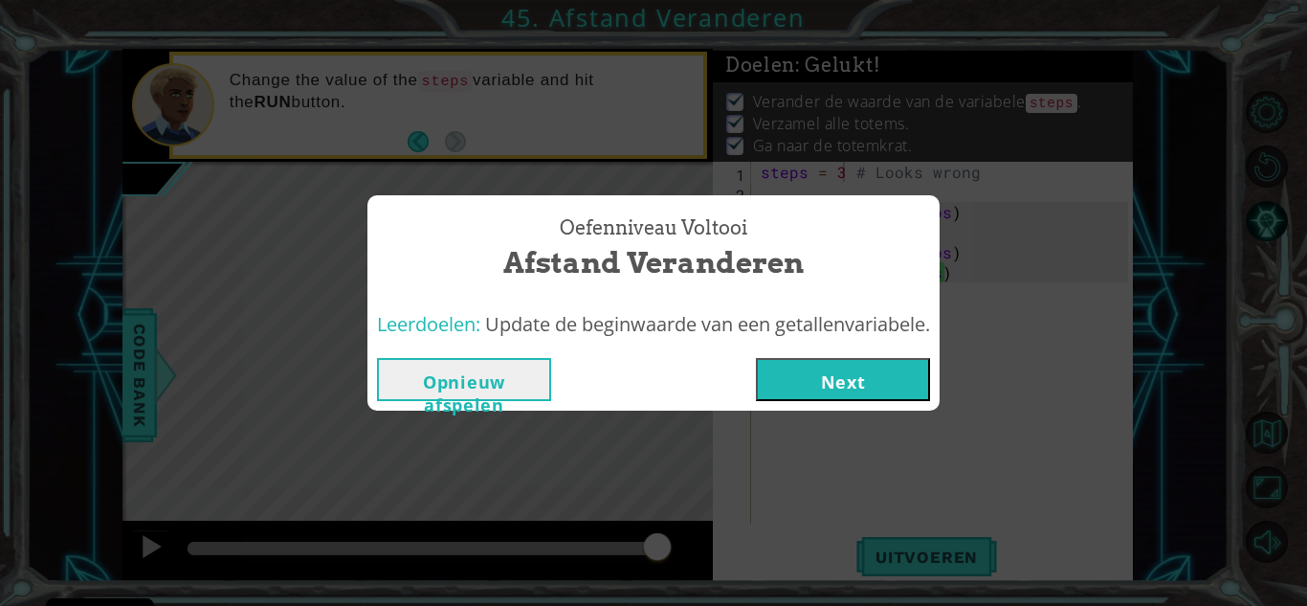
click at [804, 365] on button "Next" at bounding box center [843, 379] width 174 height 43
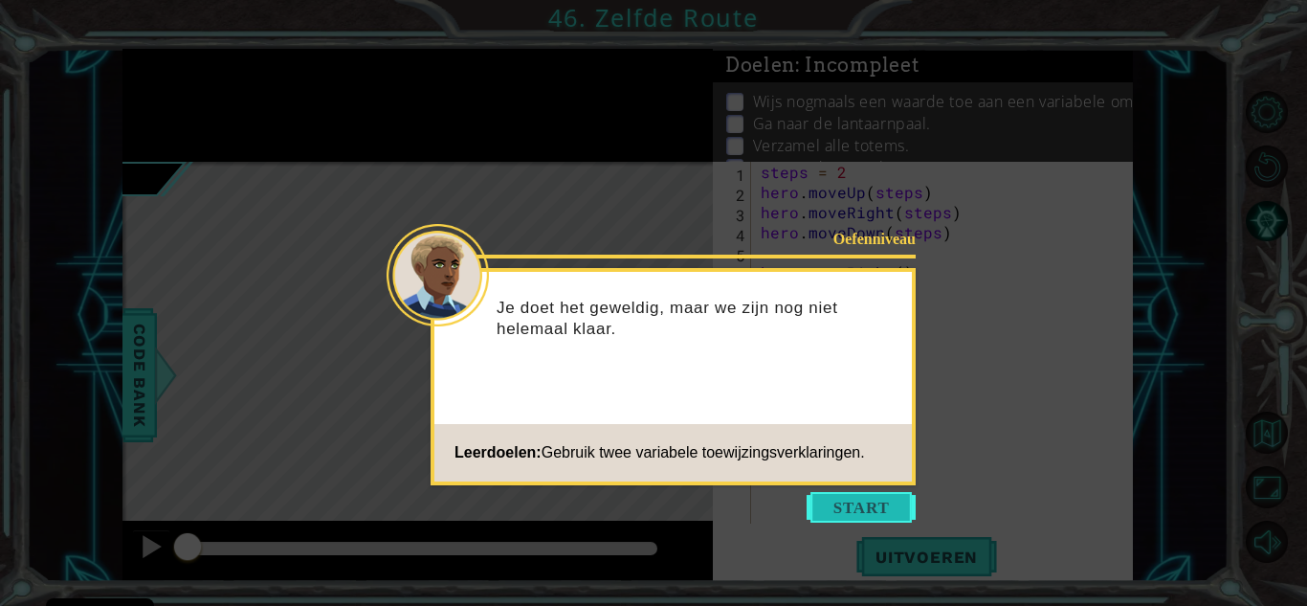
click at [826, 507] on button "Start" at bounding box center [860, 507] width 109 height 31
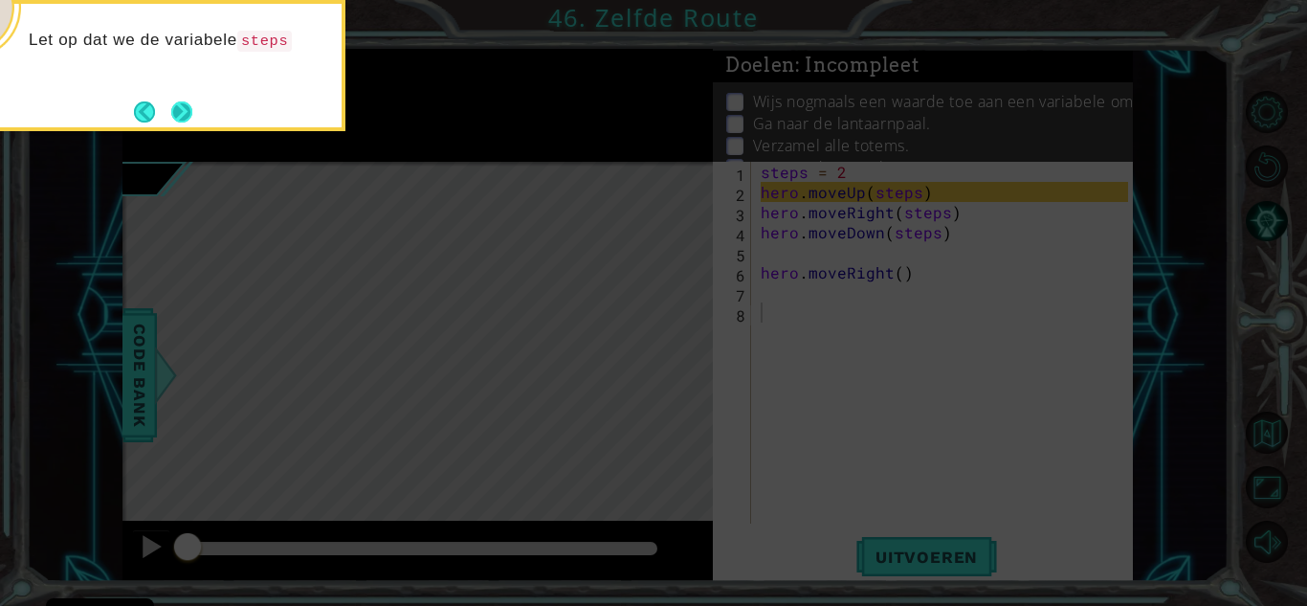
click at [171, 102] on button "Next" at bounding box center [181, 111] width 21 height 21
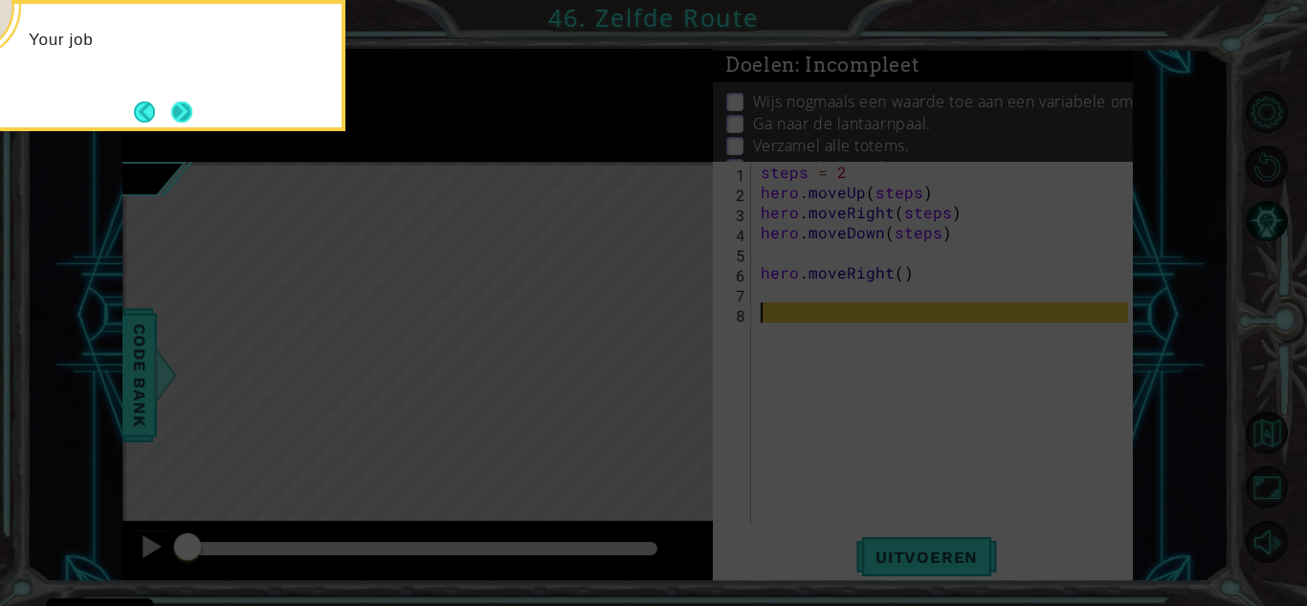
click at [171, 105] on button "Next" at bounding box center [181, 111] width 21 height 21
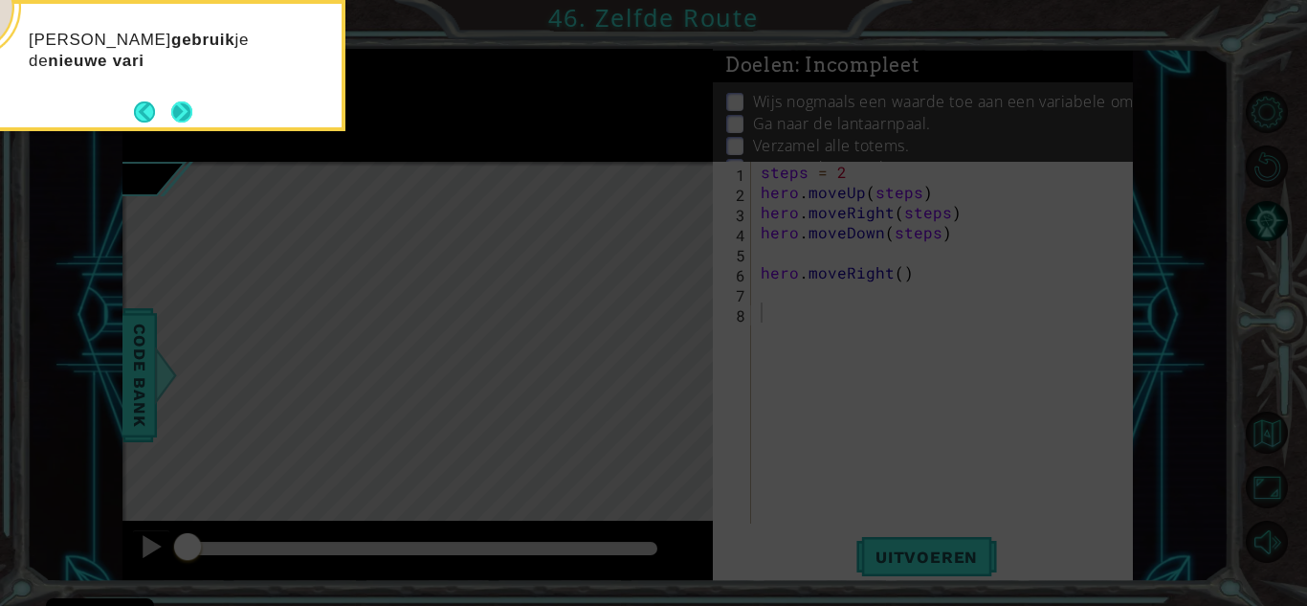
click at [182, 122] on button "Next" at bounding box center [181, 111] width 21 height 21
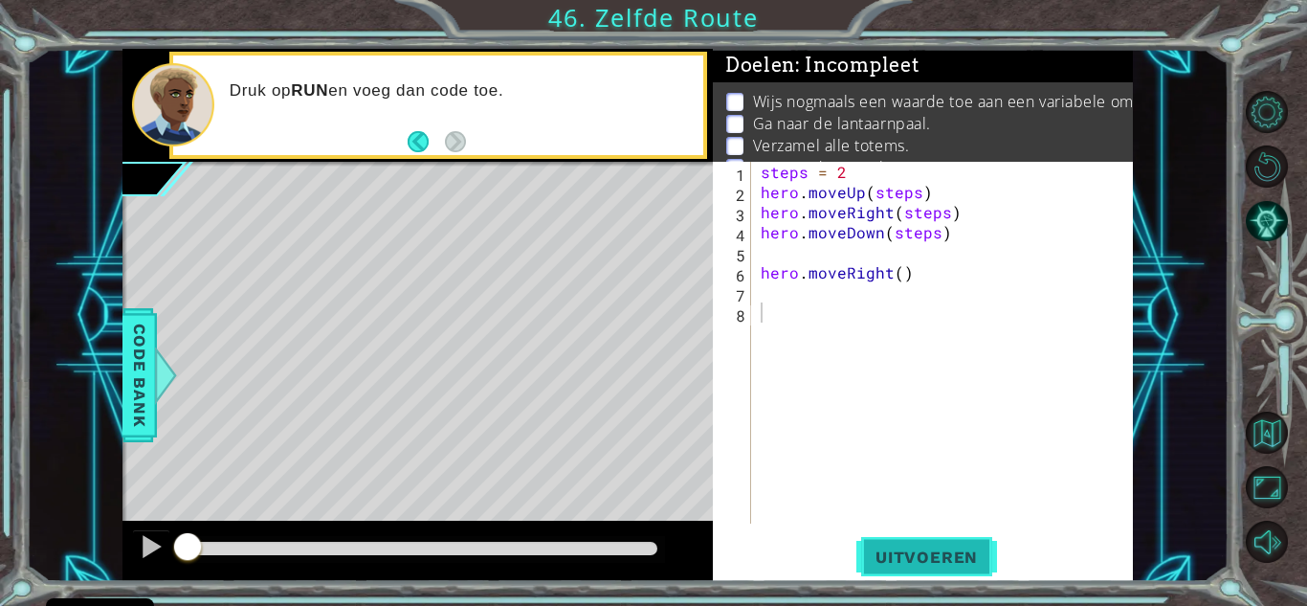
click at [916, 552] on span "Uitvoeren" at bounding box center [926, 556] width 141 height 19
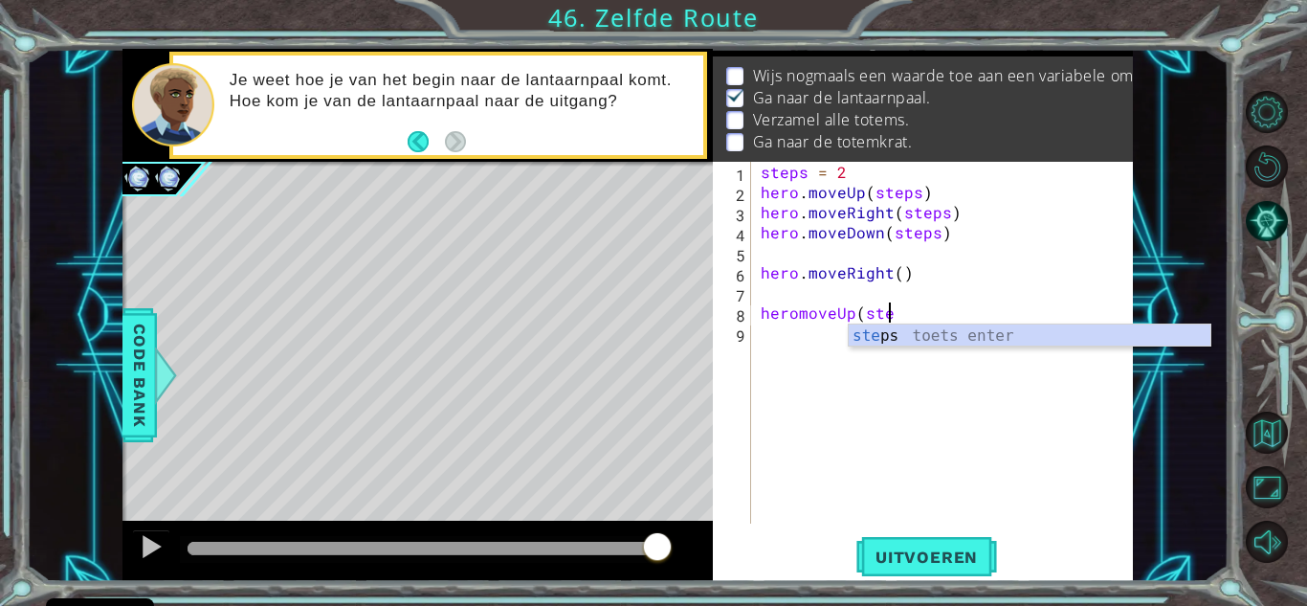
scroll to position [0, 8]
type textarea "heromoveUp(steps)"
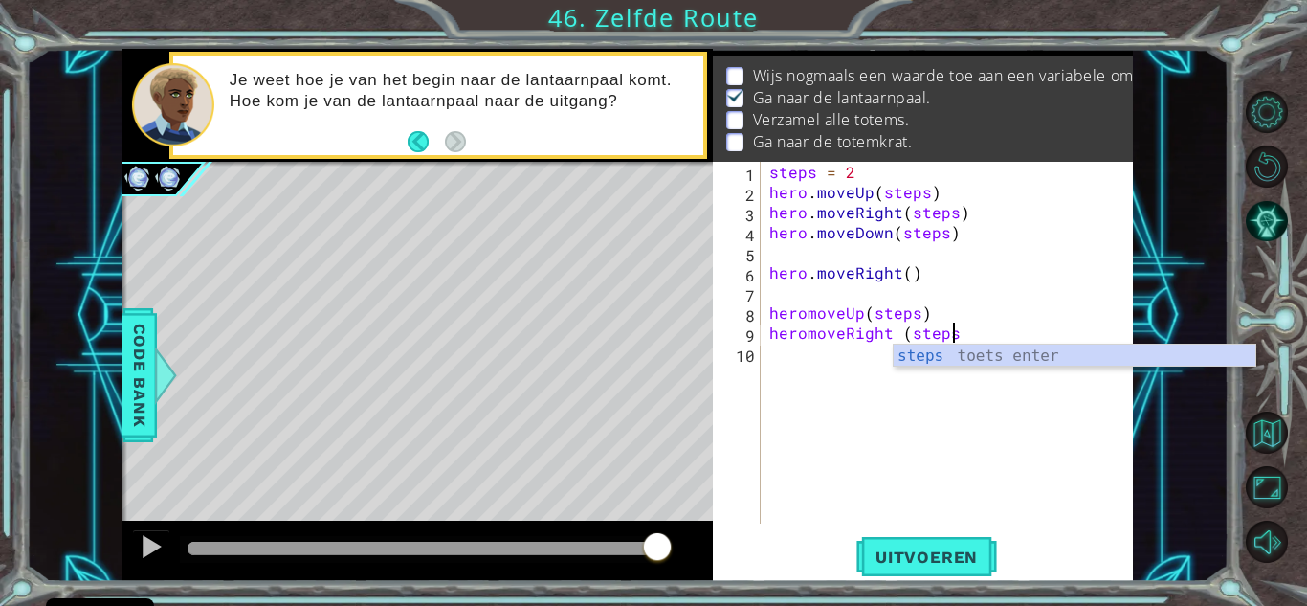
scroll to position [0, 11]
type textarea "heromoveRight (steps)"
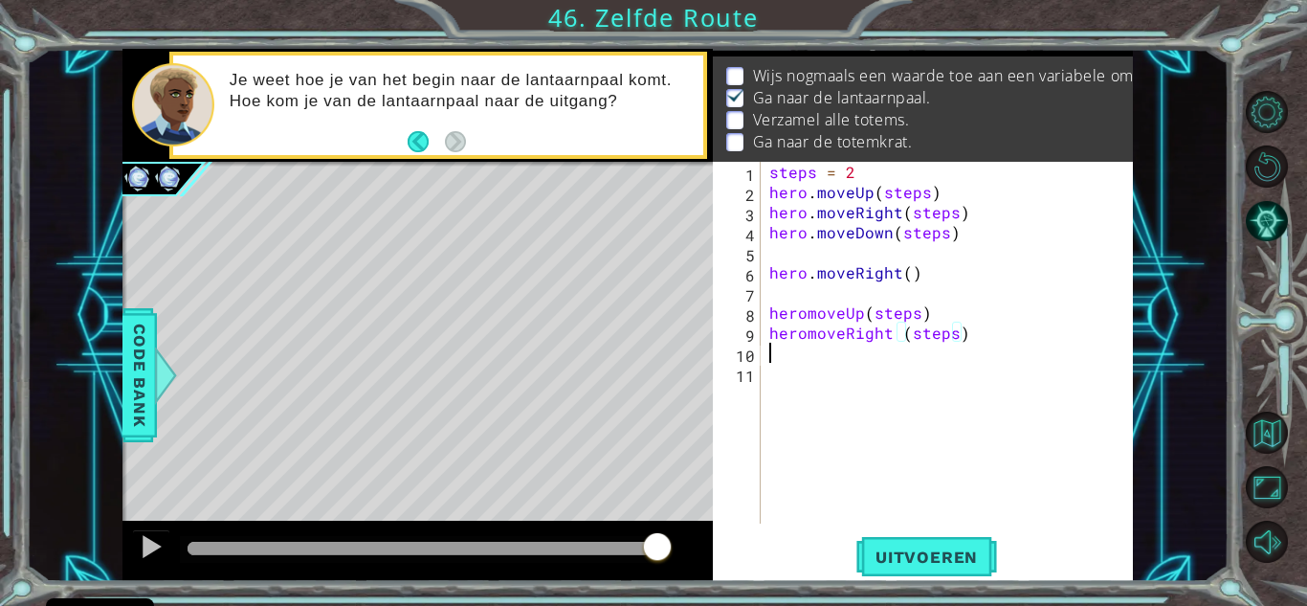
scroll to position [0, 0]
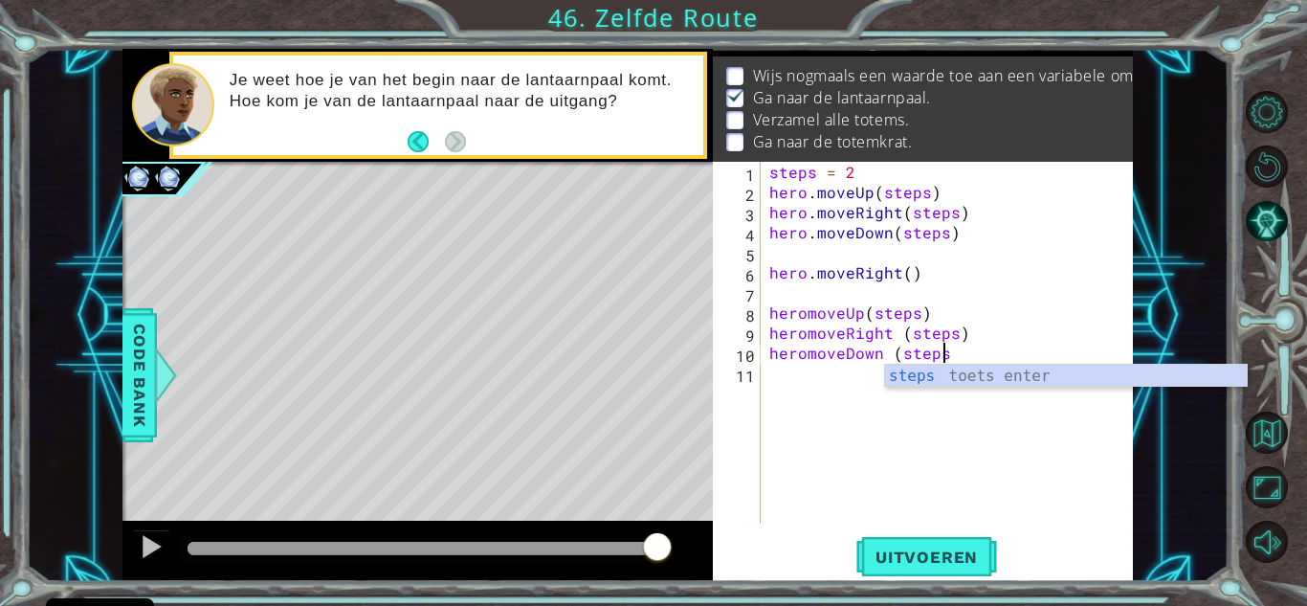
type textarea "heromoveDown (steps)"
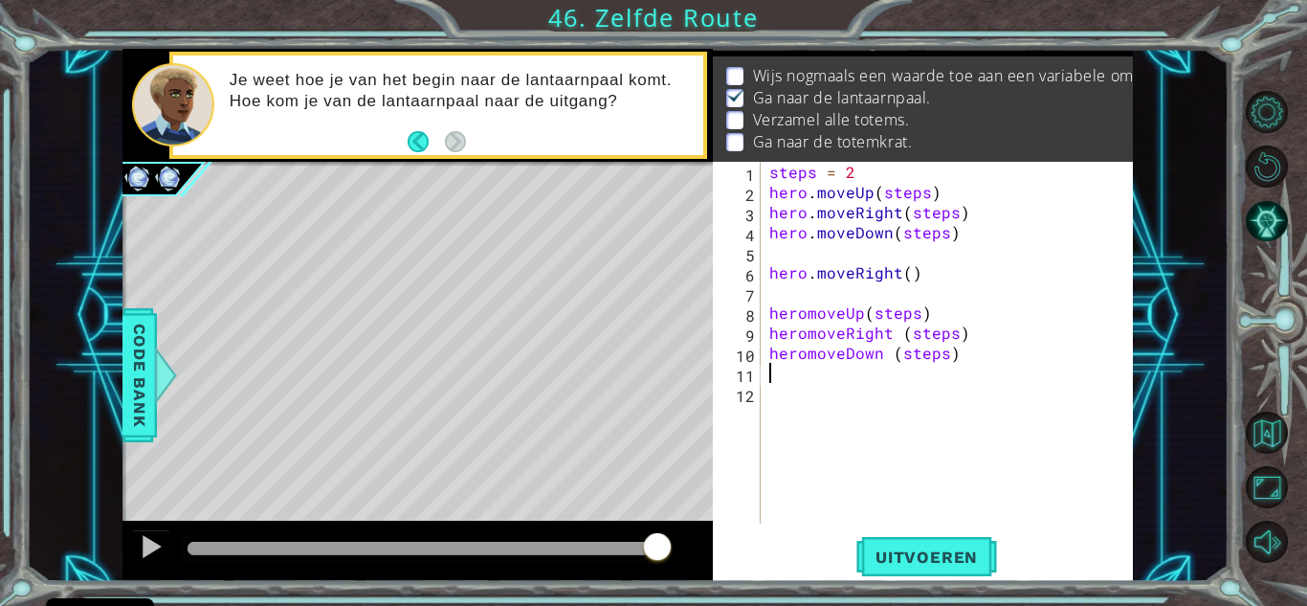
click at [803, 301] on div "steps = 2 hero . moveUp ( steps ) hero . moveRight ( steps ) hero . moveDown ( …" at bounding box center [951, 363] width 372 height 402
click at [942, 561] on span "Uitvoeren" at bounding box center [926, 556] width 141 height 19
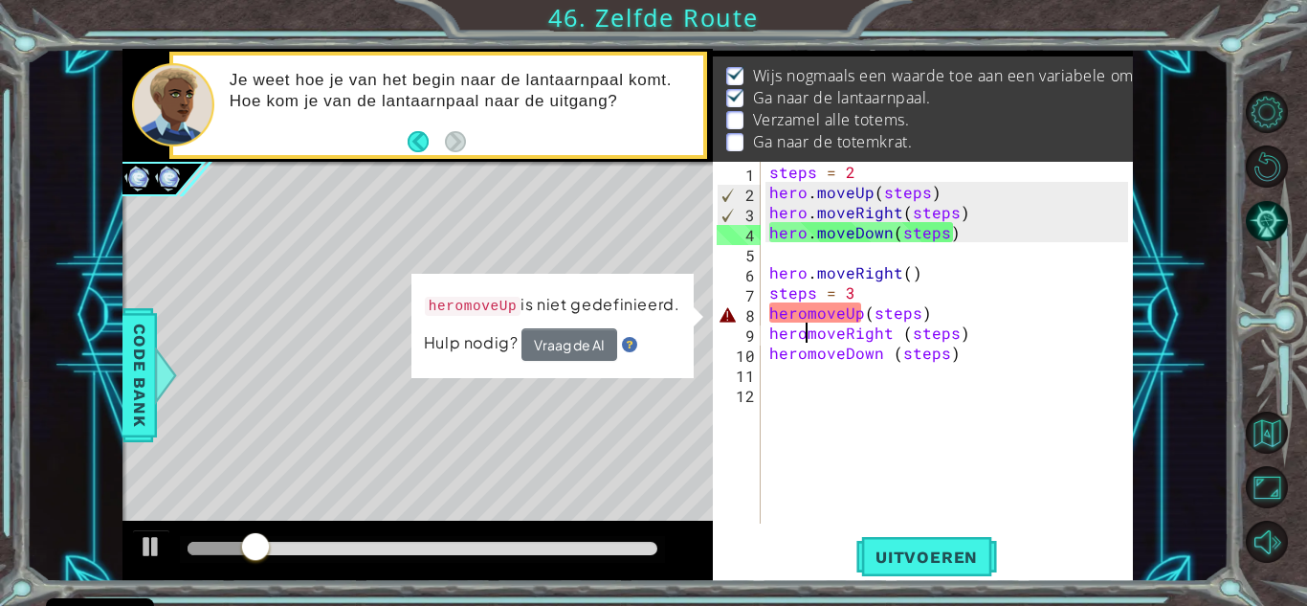
click at [810, 325] on div "steps = 2 hero . moveUp ( steps ) hero . moveRight ( steps ) hero . moveDown ( …" at bounding box center [951, 363] width 372 height 402
click at [807, 319] on div "steps = 2 hero . moveUp ( steps ) hero . moveRight ( steps ) hero . moveDown ( …" at bounding box center [951, 363] width 372 height 402
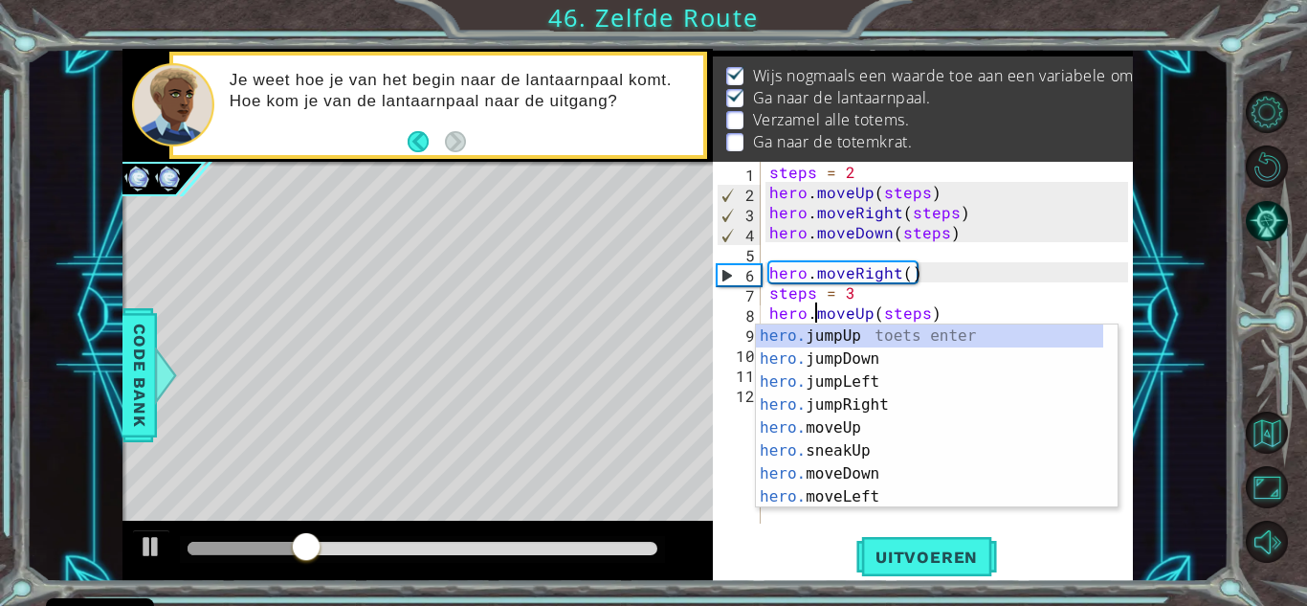
click at [584, 415] on div "Level Map" at bounding box center [564, 443] width 884 height 563
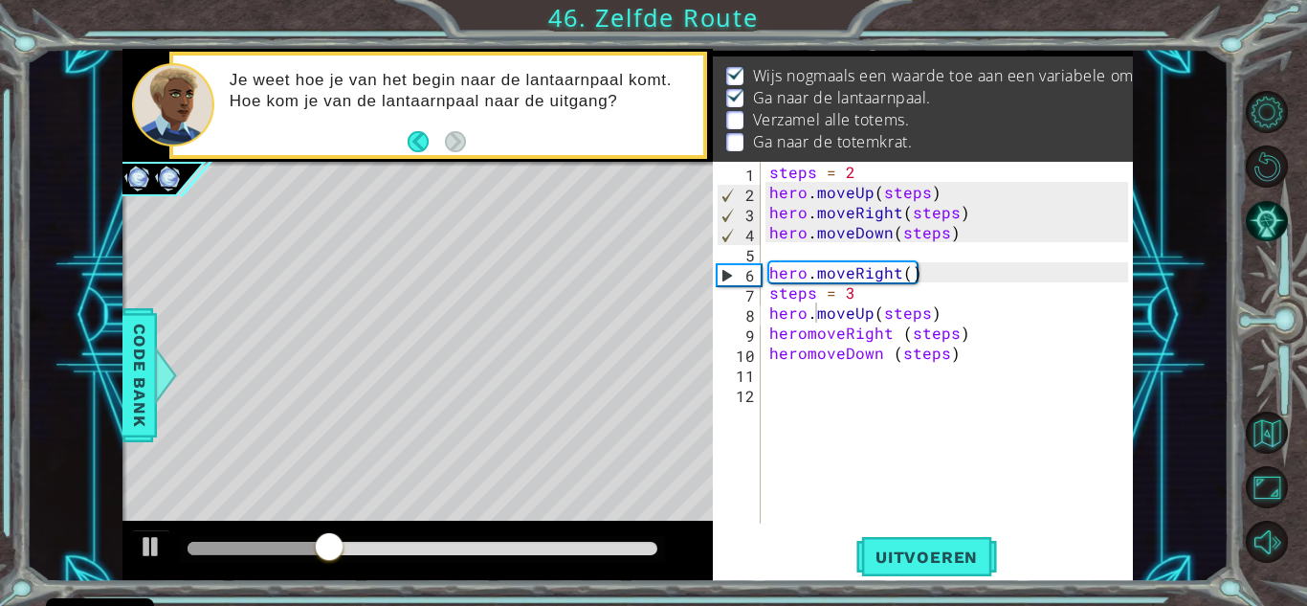
click at [800, 342] on div "steps = 2 hero . moveUp ( steps ) hero . moveRight ( steps ) hero . moveDown ( …" at bounding box center [951, 363] width 372 height 402
click at [810, 337] on div "steps = 2 hero . moveUp ( steps ) hero . moveRight ( steps ) hero . moveDown ( …" at bounding box center [951, 363] width 372 height 402
click at [816, 325] on div "steps = 2 hero . moveUp ( steps ) hero . moveRight ( steps ) hero . moveDown ( …" at bounding box center [951, 363] width 372 height 402
click at [808, 359] on div "steps = 2 hero . moveUp ( steps ) hero . moveRight ( steps ) hero . moveDown ( …" at bounding box center [951, 363] width 372 height 402
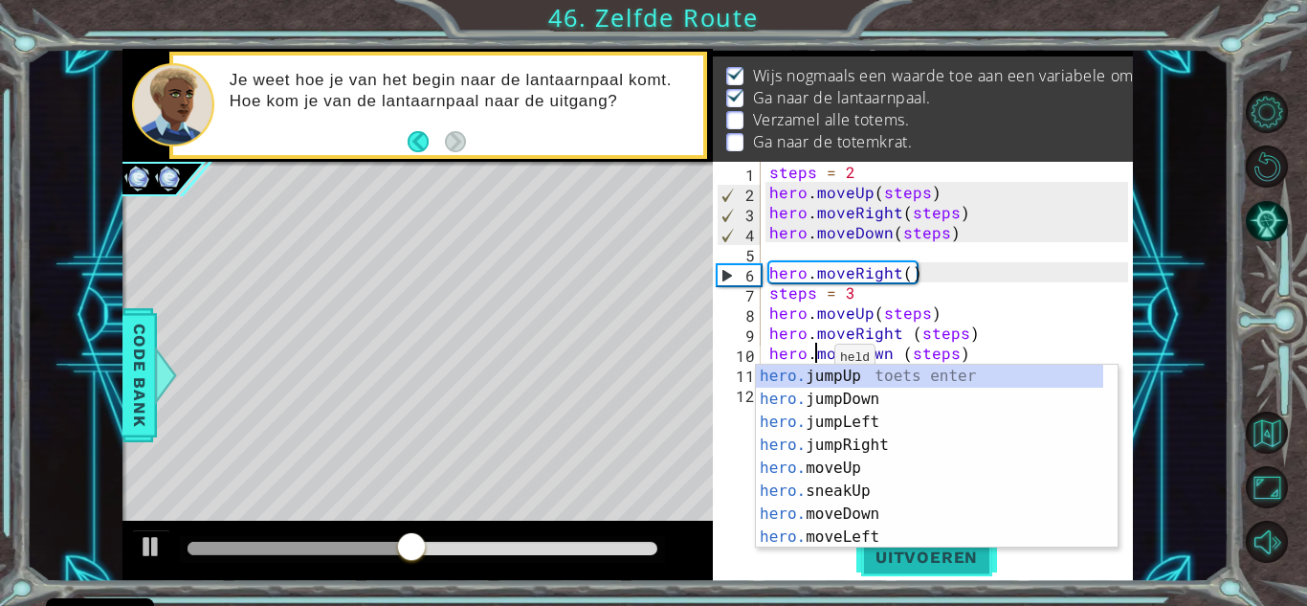
type textarea "hero.moveDown (steps)"
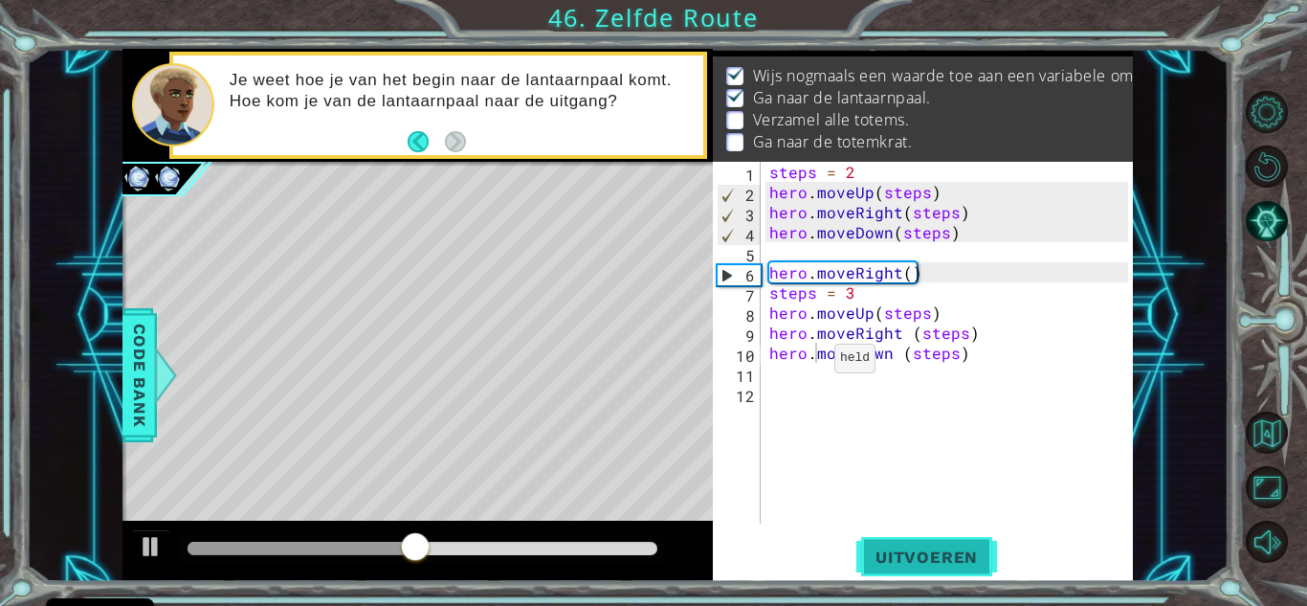
click at [889, 572] on button "Uitvoeren" at bounding box center [926, 557] width 141 height 42
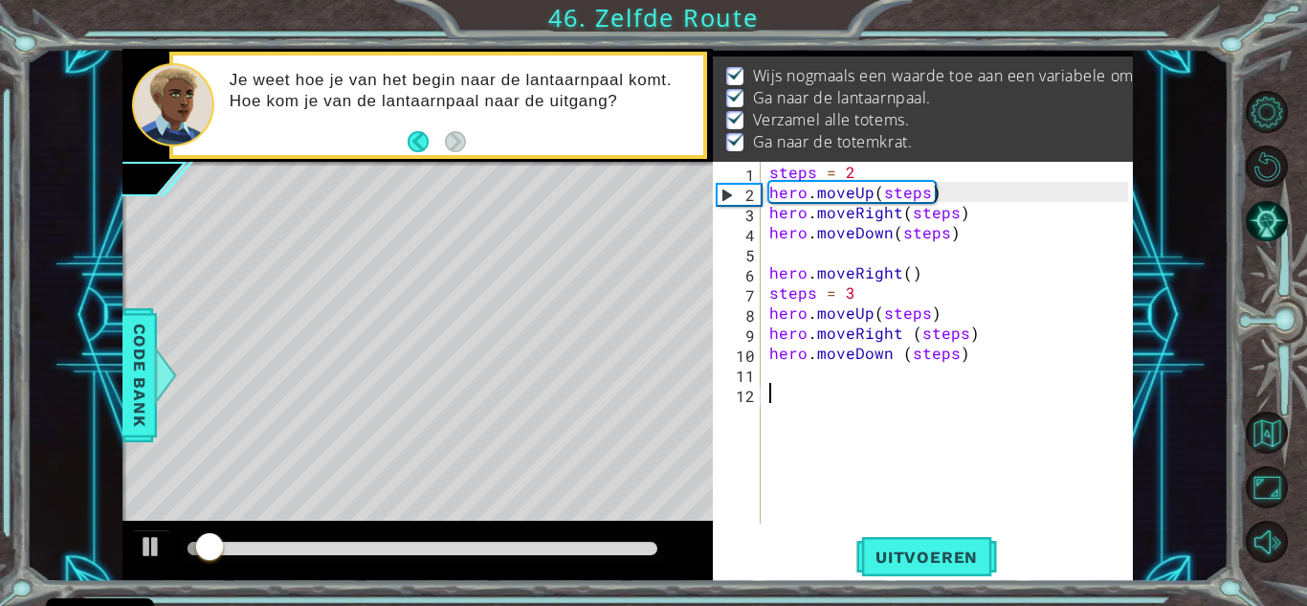
click at [1088, 505] on div "steps = 2 hero . moveUp ( steps ) hero . moveRight ( steps ) hero . moveDown ( …" at bounding box center [951, 363] width 372 height 402
